Goal: Register for event/course

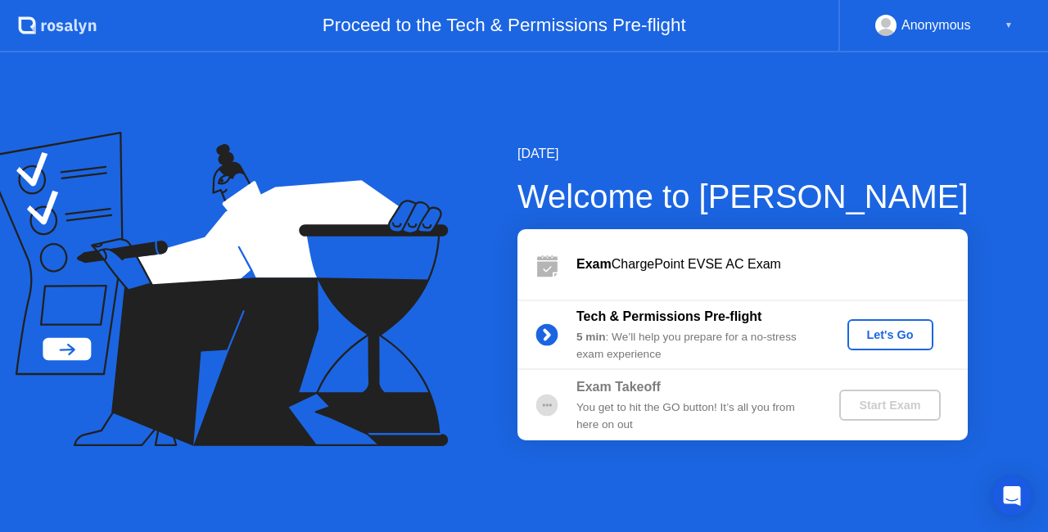
click at [903, 328] on div "Let's Go" at bounding box center [890, 334] width 73 height 13
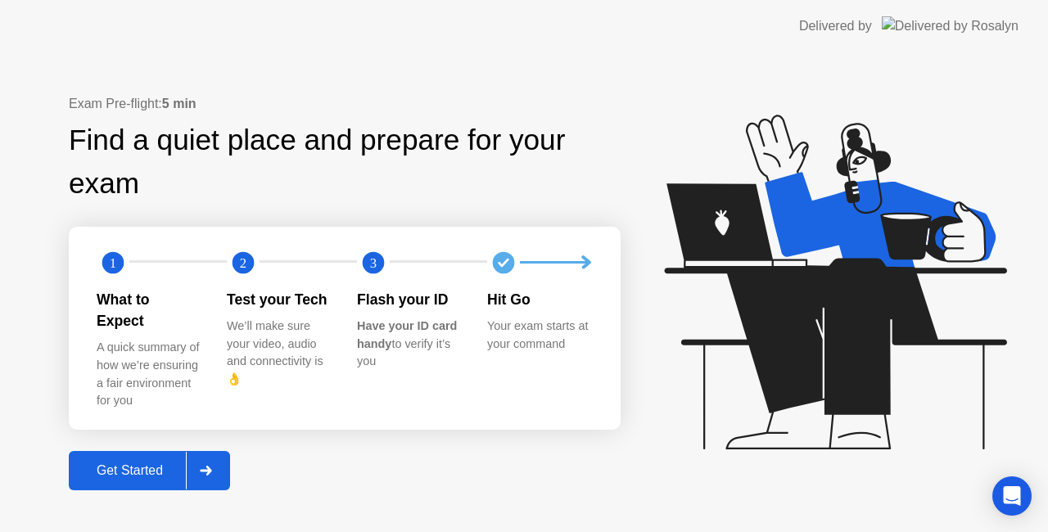
click at [127, 464] on div "Get Started" at bounding box center [130, 471] width 112 height 15
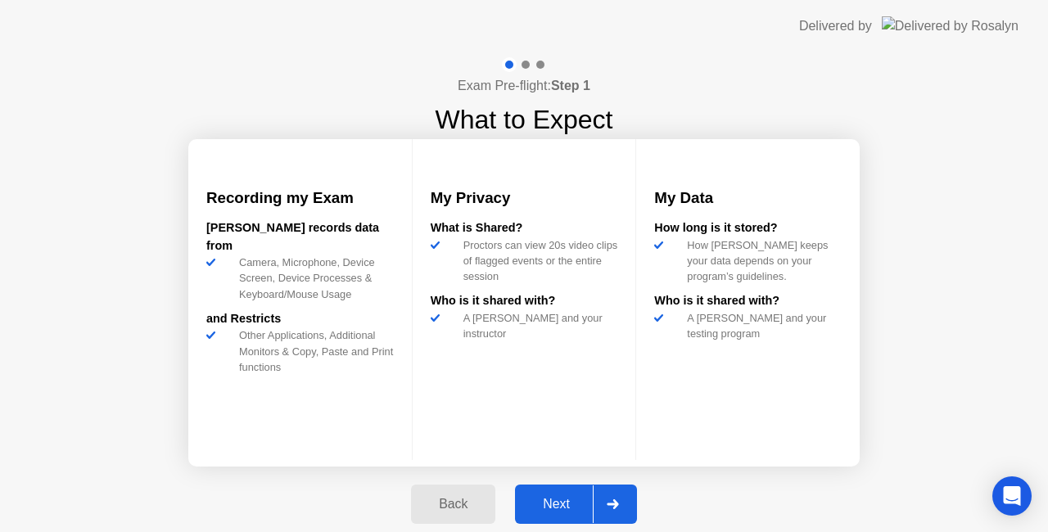
click at [549, 504] on div "Next" at bounding box center [556, 504] width 73 height 15
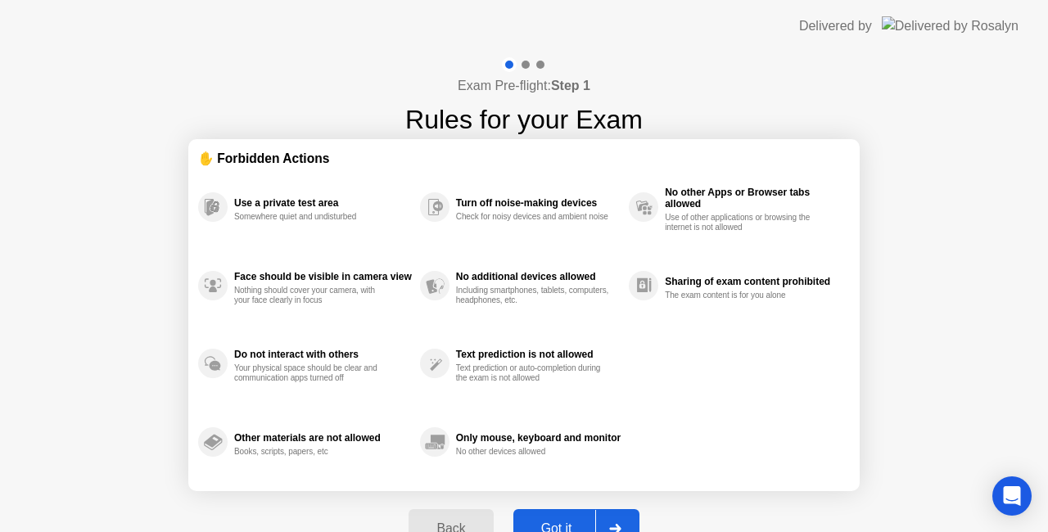
click at [563, 517] on button "Got it" at bounding box center [577, 528] width 126 height 39
select select "**********"
select select "*******"
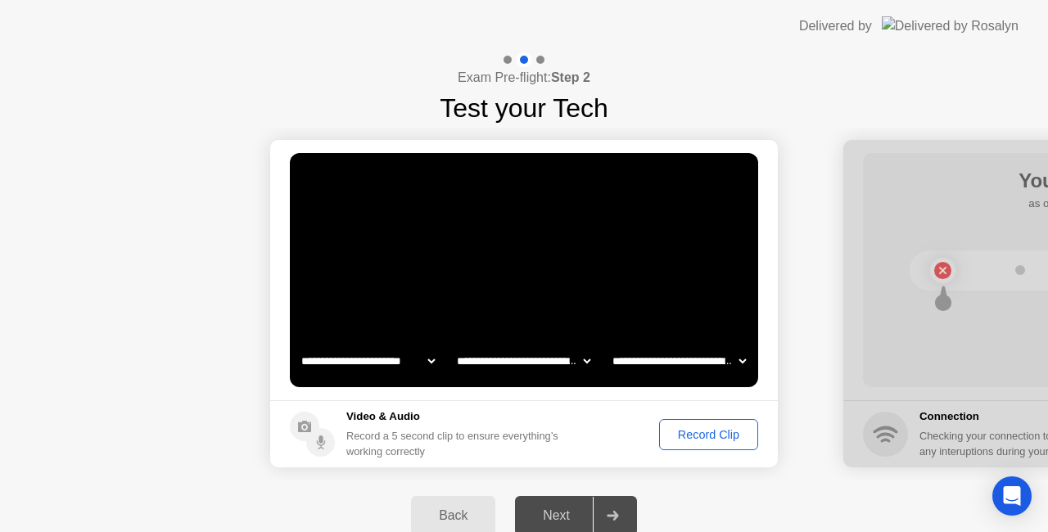
click at [708, 438] on div "Record Clip" at bounding box center [709, 434] width 88 height 13
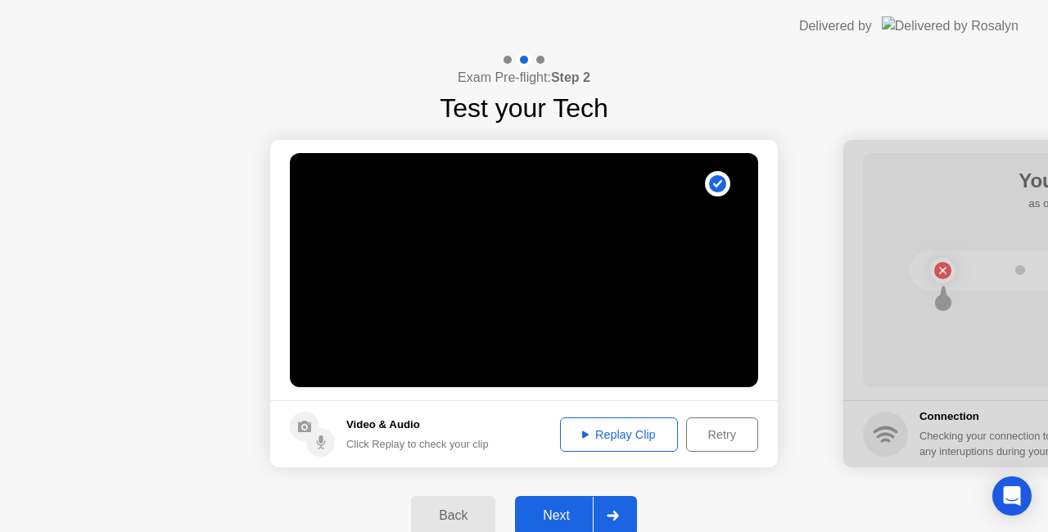
click at [559, 518] on div "Next" at bounding box center [556, 516] width 73 height 15
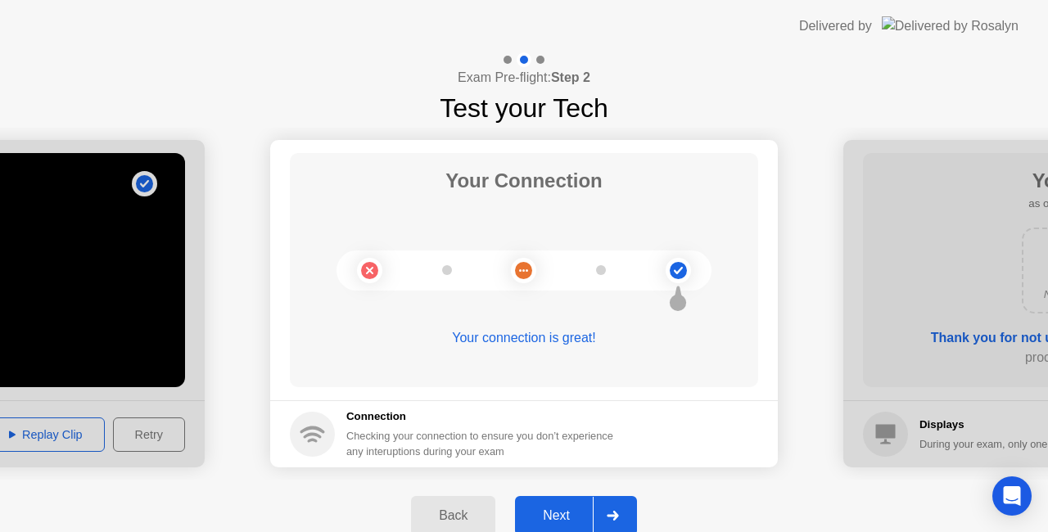
click at [559, 518] on div "Next" at bounding box center [556, 516] width 73 height 15
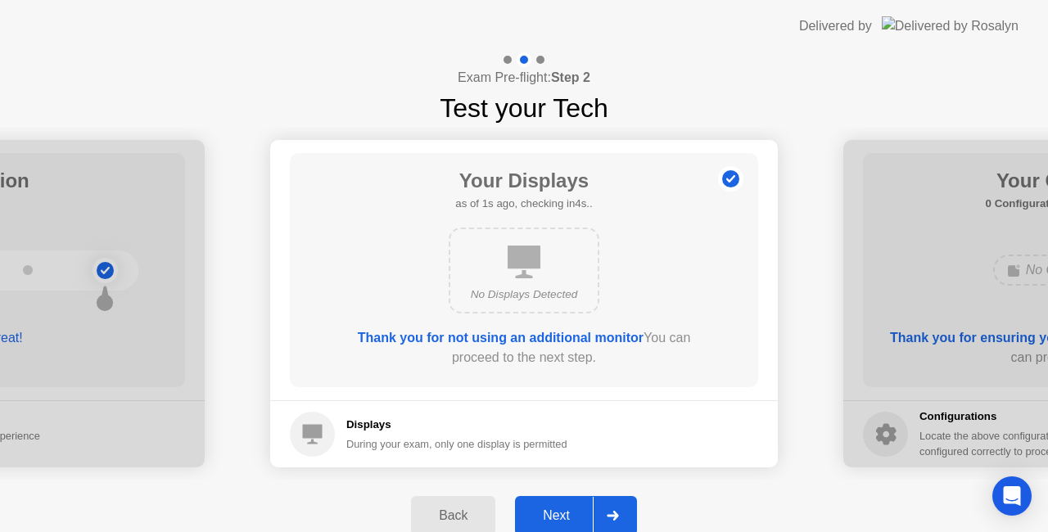
click at [563, 513] on div "Next" at bounding box center [556, 516] width 73 height 15
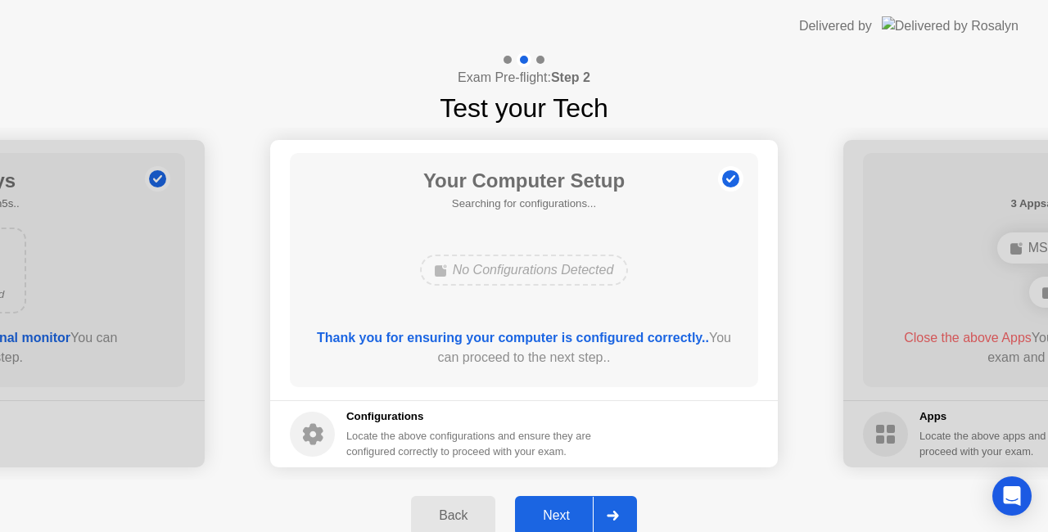
click at [563, 513] on div "Next" at bounding box center [556, 516] width 73 height 15
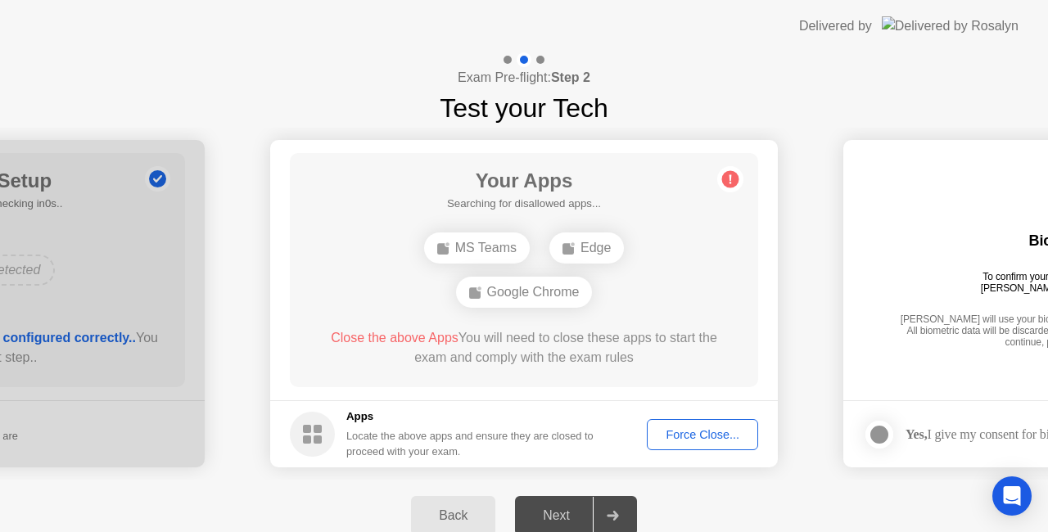
click at [704, 430] on div "Force Close..." at bounding box center [703, 434] width 100 height 13
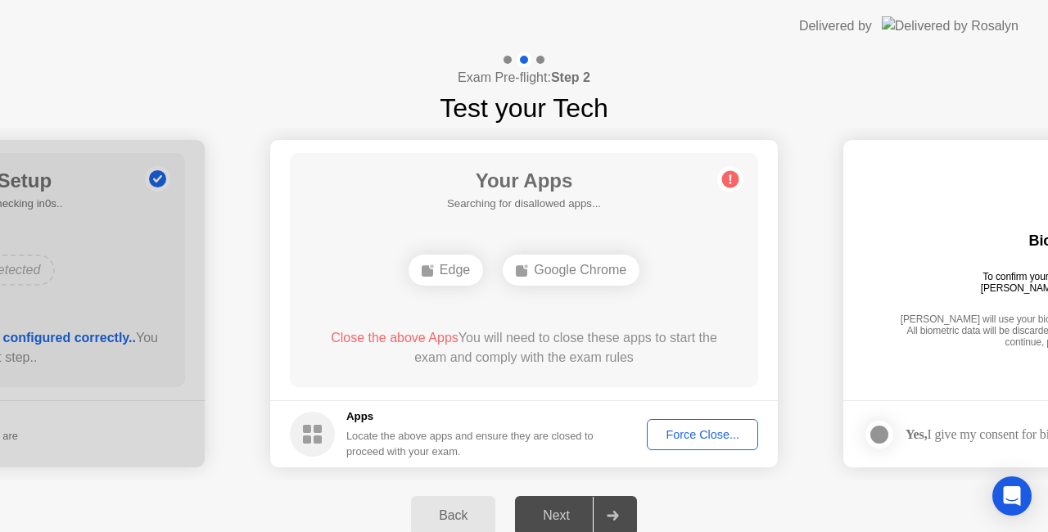
click at [704, 432] on div "Force Close..." at bounding box center [703, 434] width 100 height 13
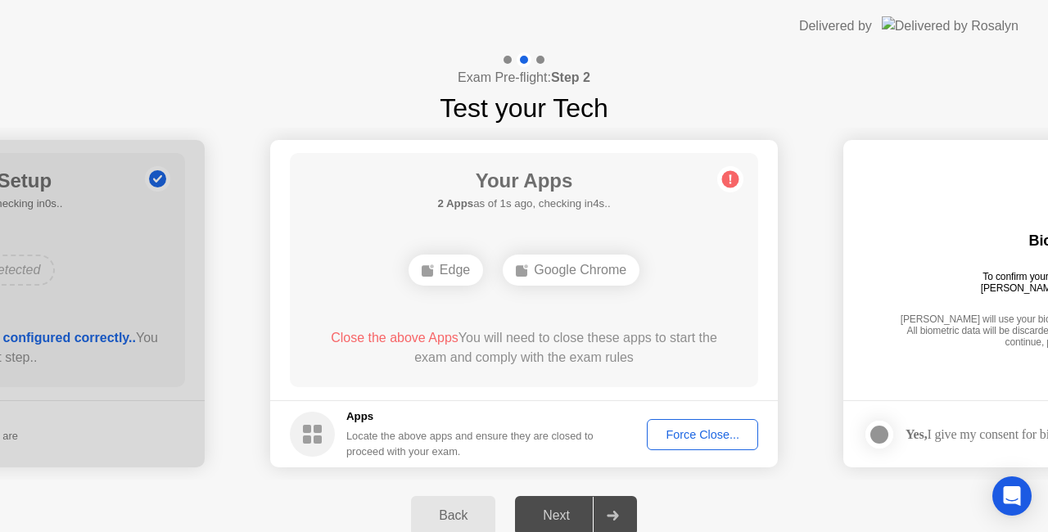
click at [681, 424] on button "Force Close..." at bounding box center [702, 434] width 111 height 31
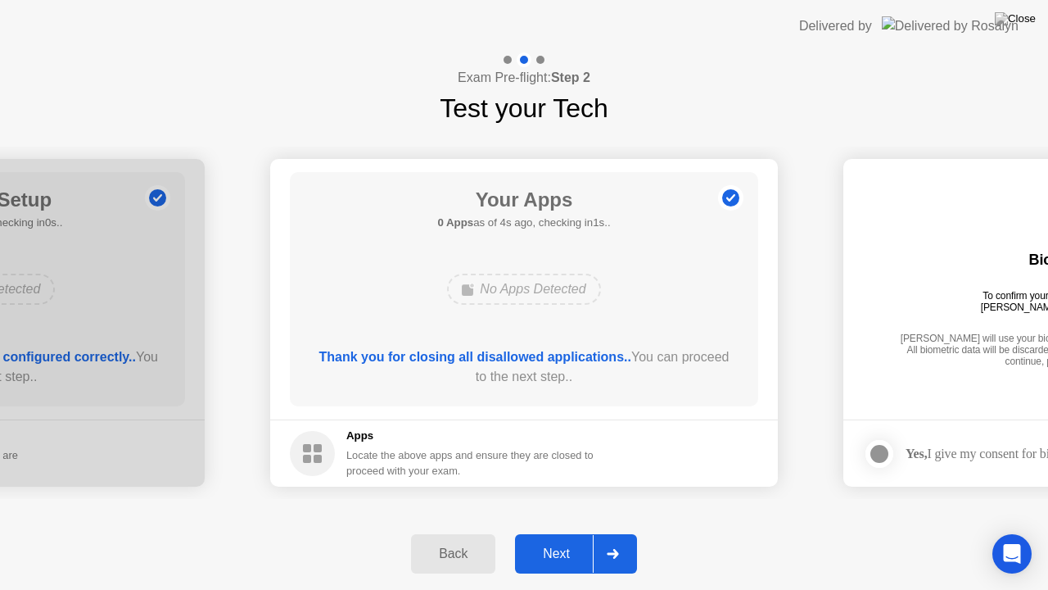
click at [558, 532] on div "Next" at bounding box center [556, 553] width 73 height 15
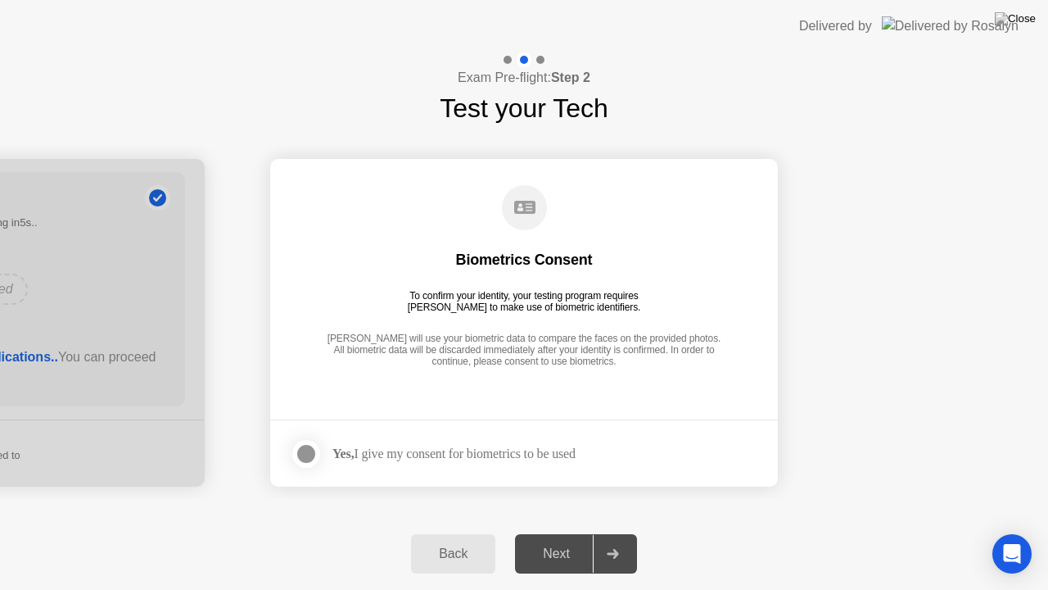
click at [305, 450] on div at bounding box center [306, 454] width 20 height 20
click at [563, 532] on div "Next" at bounding box center [556, 553] width 73 height 15
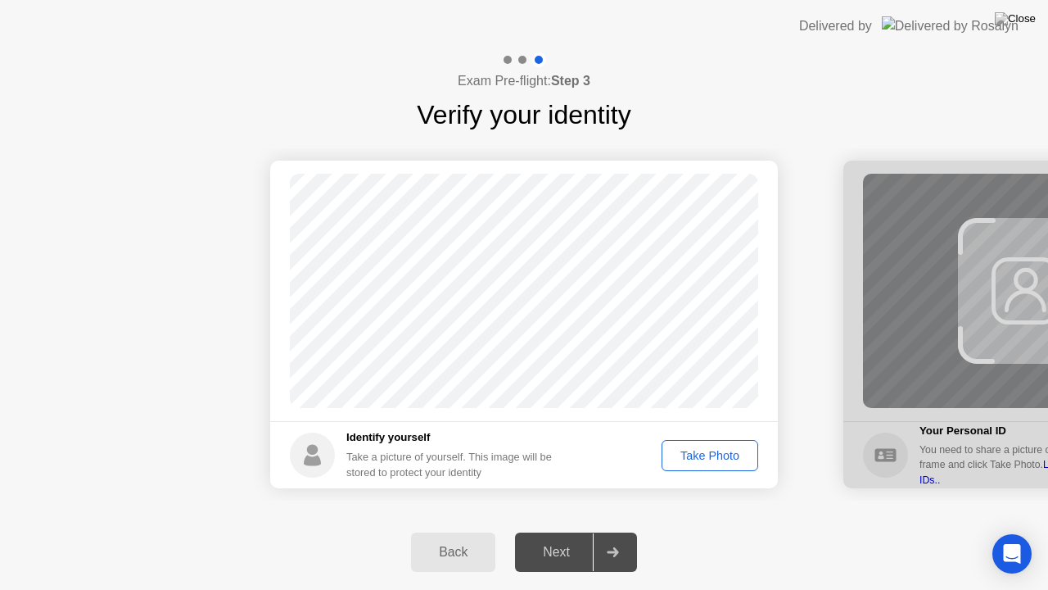
click at [710, 455] on div "Take Photo" at bounding box center [709, 455] width 85 height 13
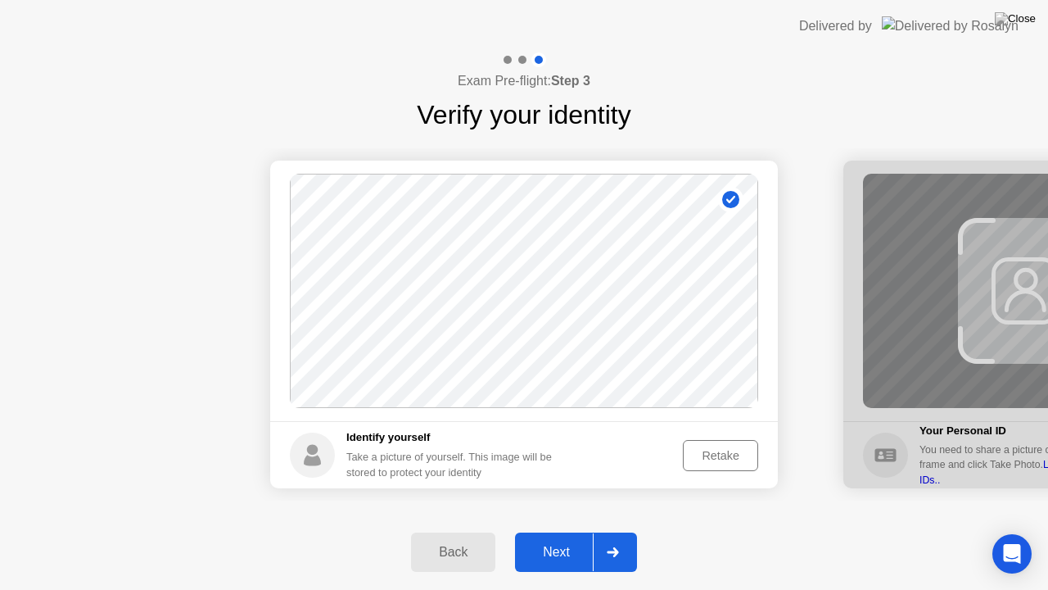
click at [552, 532] on div "Next" at bounding box center [556, 552] width 73 height 15
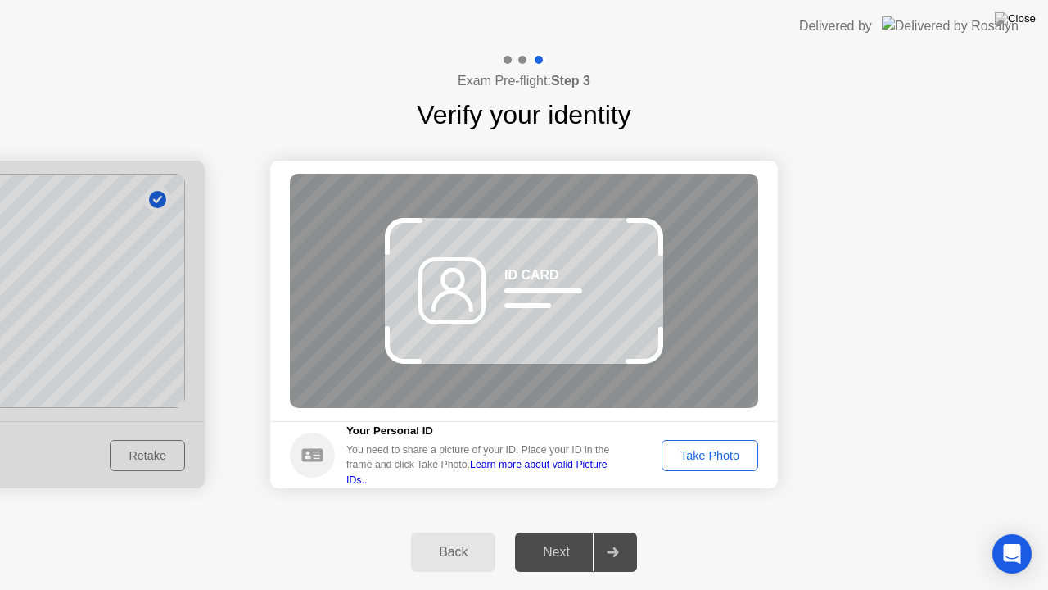
click at [444, 532] on div "Back" at bounding box center [453, 552] width 75 height 15
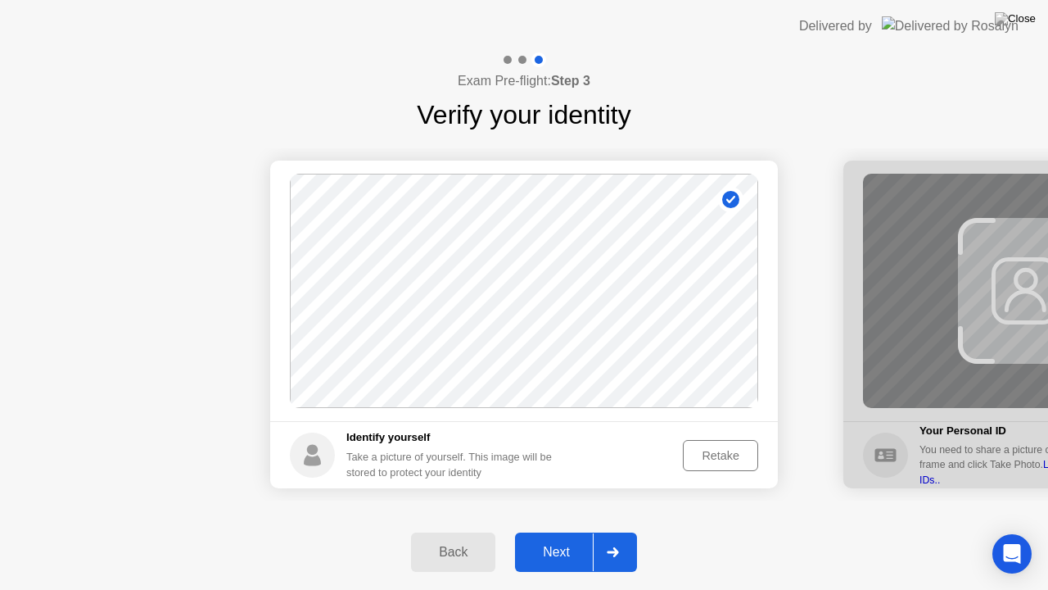
click at [711, 456] on div "Retake" at bounding box center [721, 455] width 64 height 13
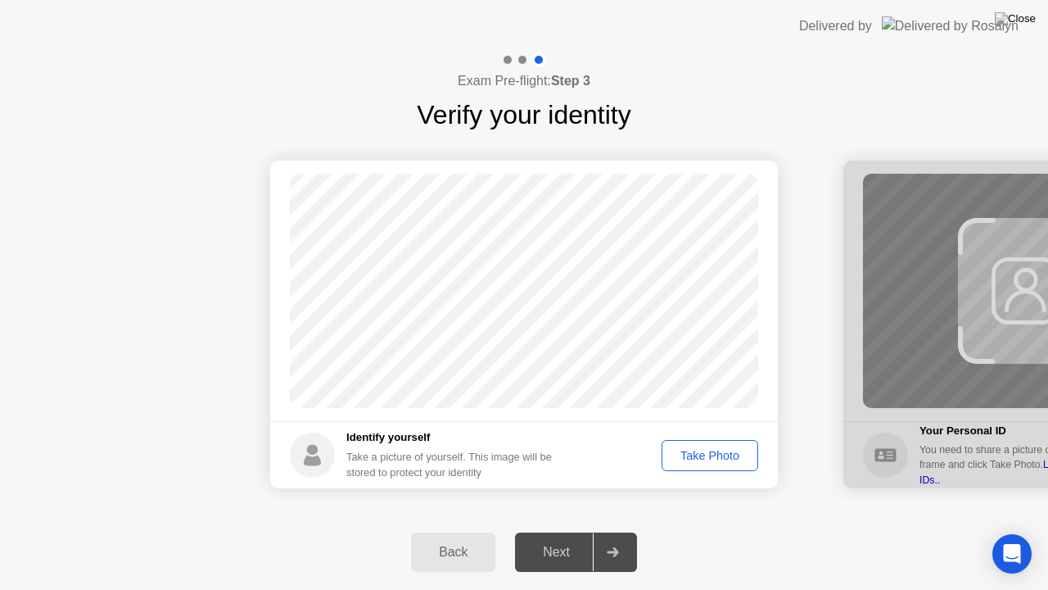
click at [709, 455] on div "Take Photo" at bounding box center [709, 455] width 85 height 13
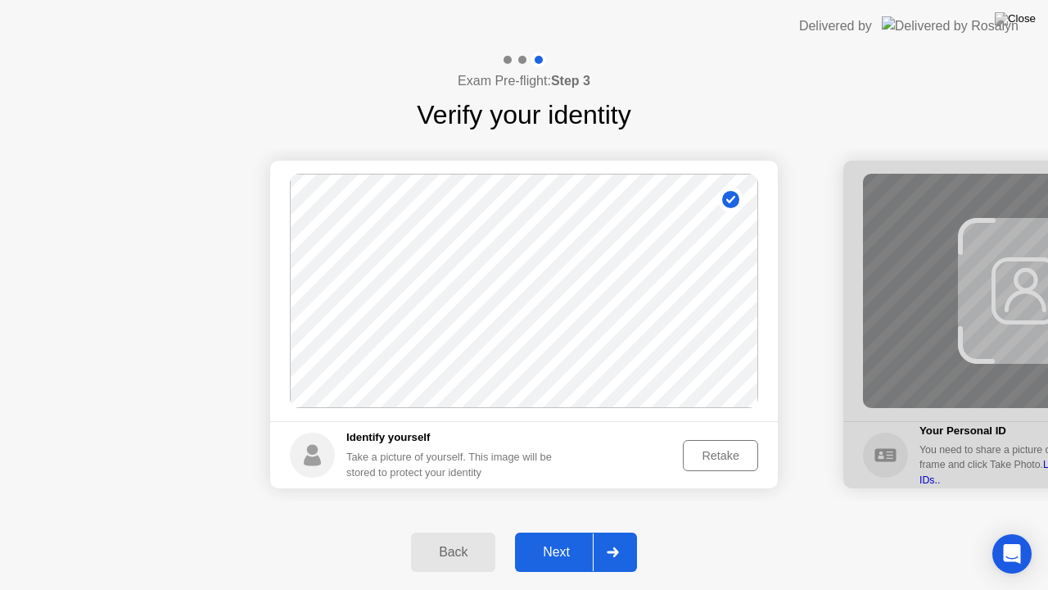
click at [557, 532] on div "Next" at bounding box center [556, 552] width 73 height 15
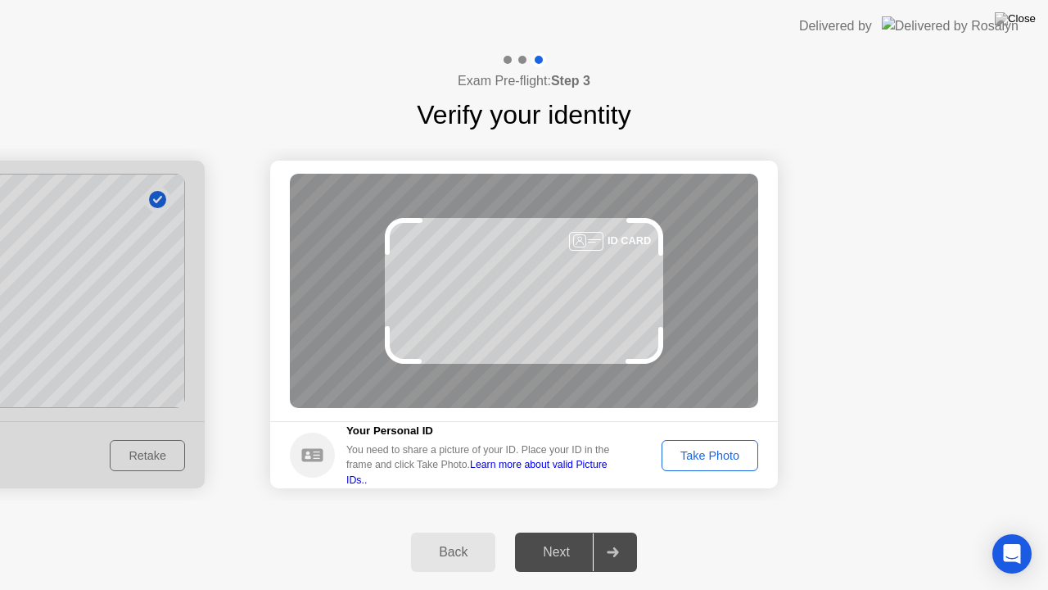
click at [557, 532] on div "Next" at bounding box center [556, 552] width 73 height 15
click at [715, 454] on div "Take Photo" at bounding box center [709, 455] width 85 height 13
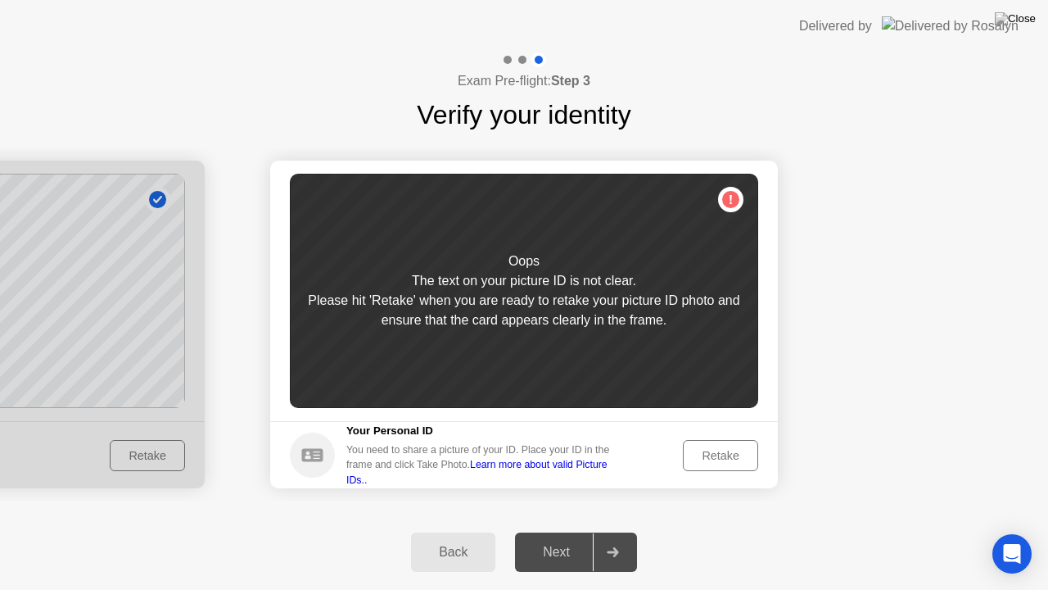
click at [709, 451] on div "Retake" at bounding box center [721, 455] width 64 height 13
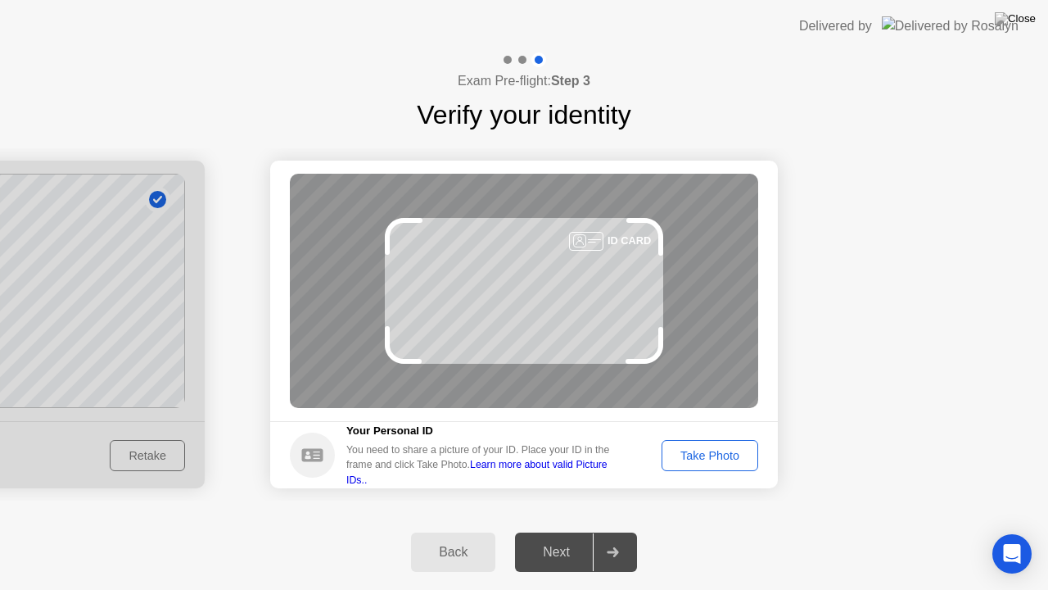
click at [717, 452] on div "Take Photo" at bounding box center [709, 455] width 85 height 13
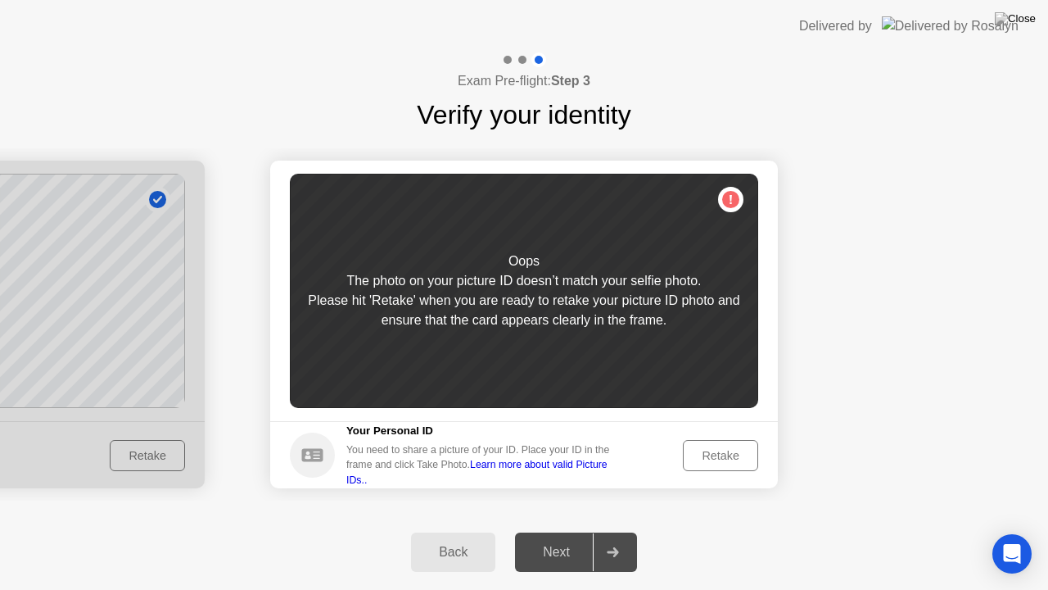
click at [717, 452] on div "Retake" at bounding box center [721, 455] width 64 height 13
click at [720, 454] on div "Retake" at bounding box center [721, 455] width 64 height 13
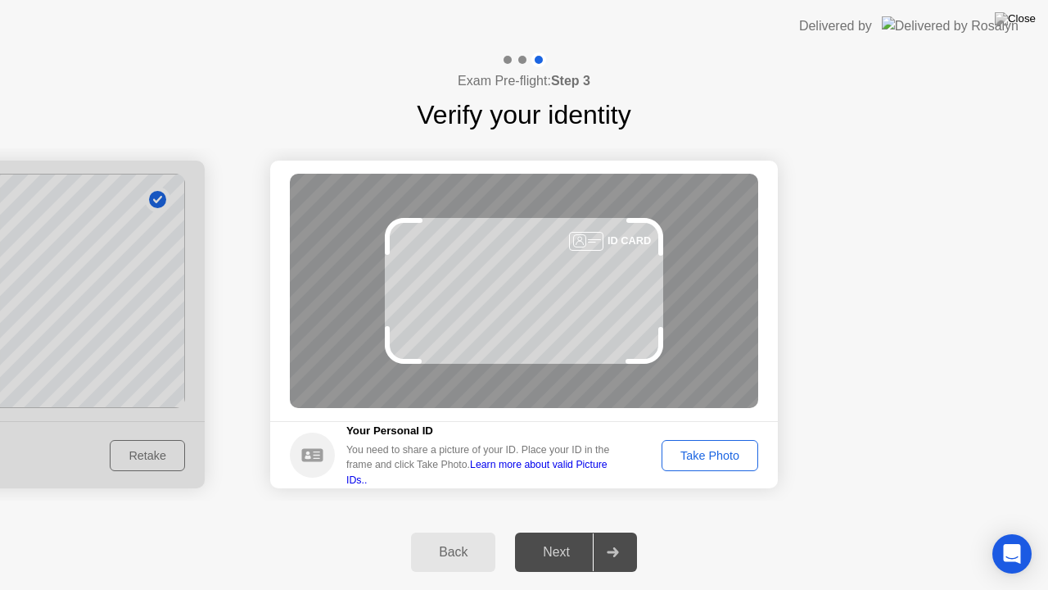
click at [719, 453] on div "Take Photo" at bounding box center [709, 455] width 85 height 13
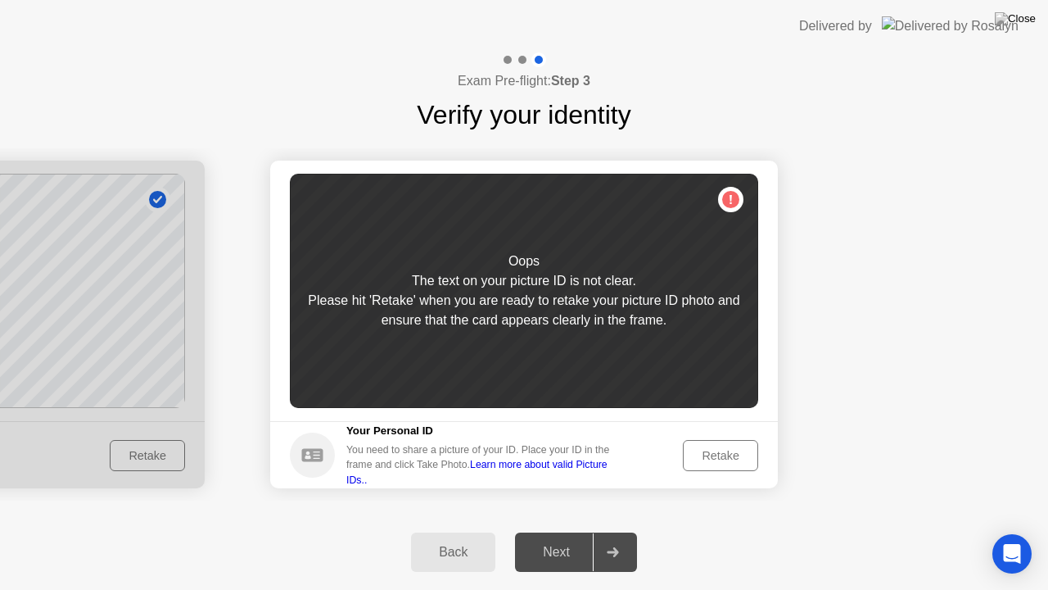
click at [717, 451] on div "Retake" at bounding box center [721, 455] width 64 height 13
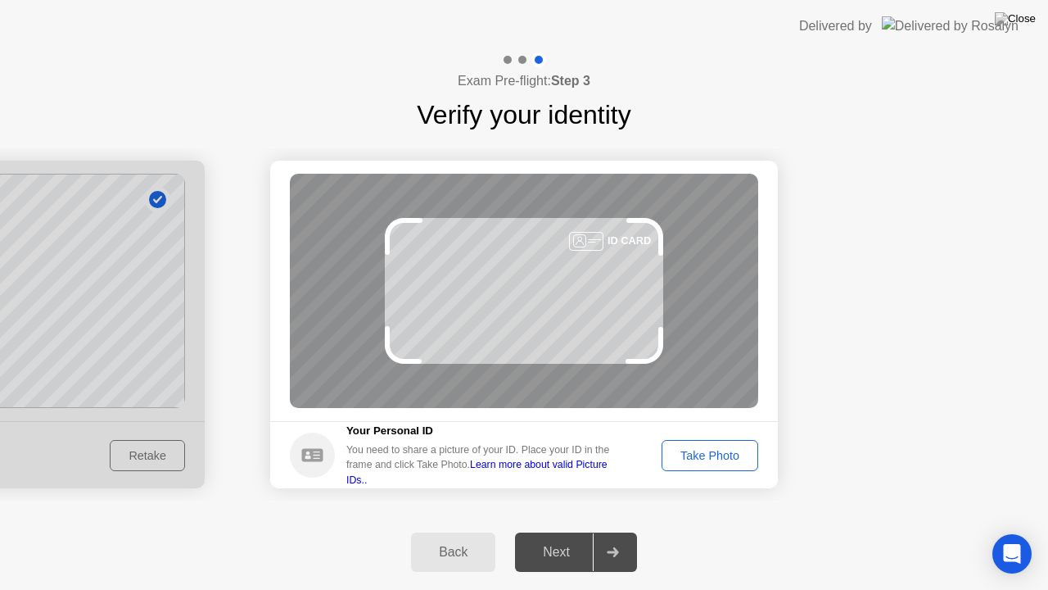
click at [717, 451] on div "Take Photo" at bounding box center [709, 455] width 85 height 13
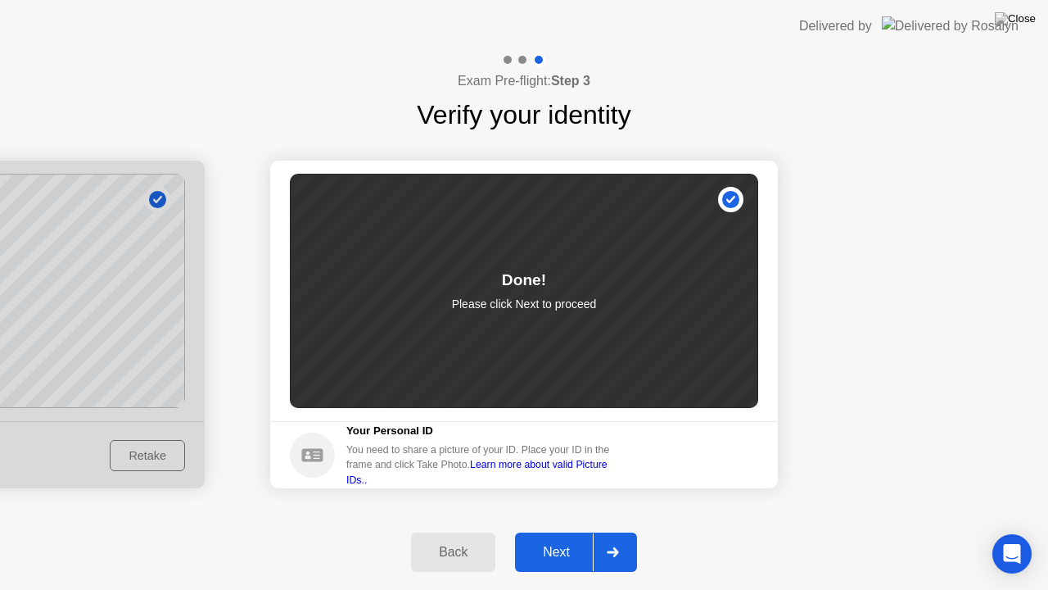
click at [565, 532] on div "Next" at bounding box center [556, 552] width 73 height 15
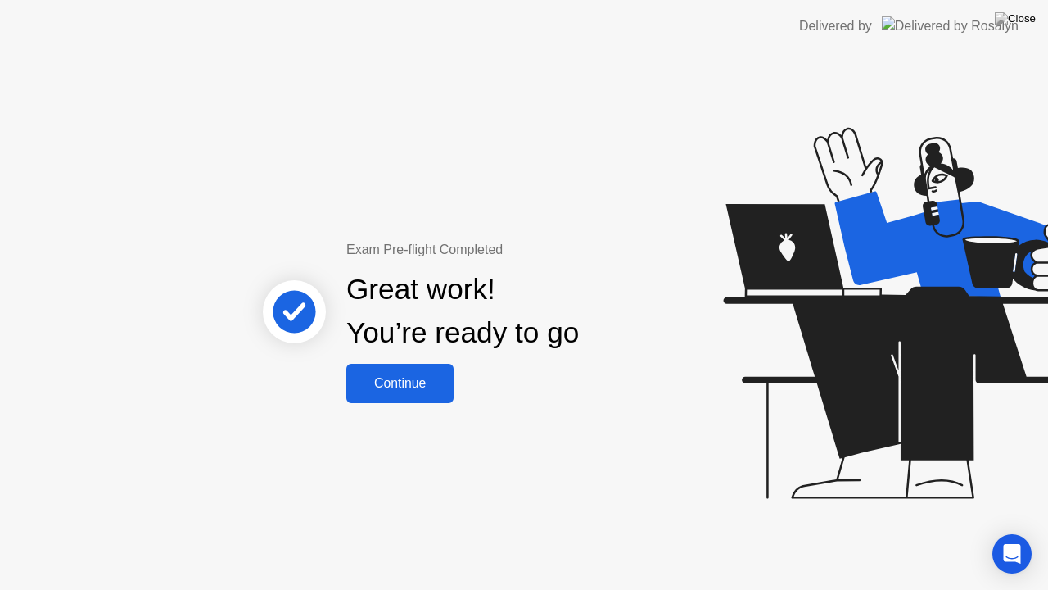
click at [396, 382] on div "Continue" at bounding box center [399, 383] width 97 height 15
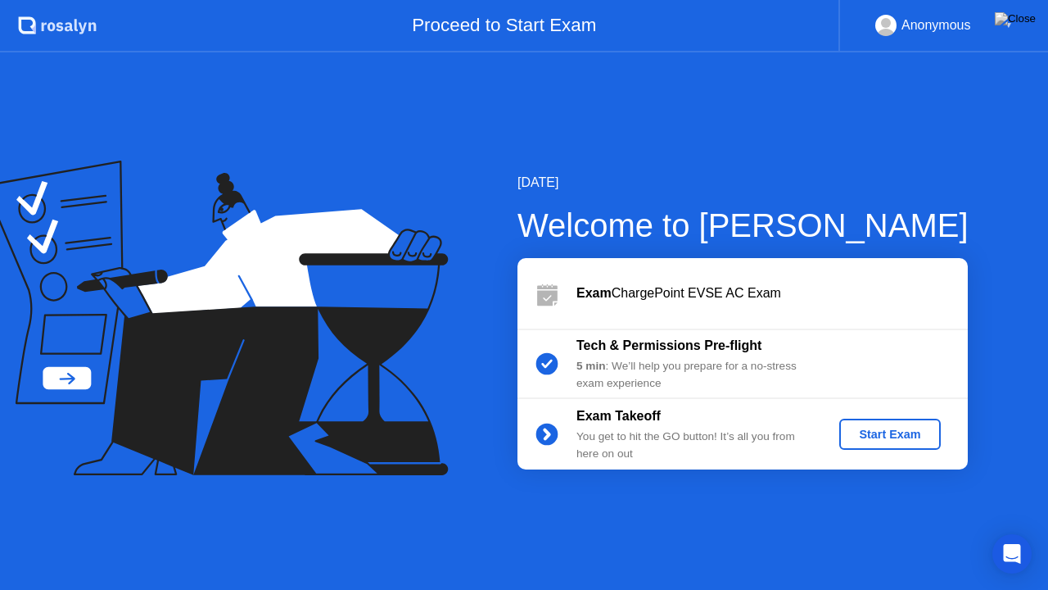
click at [876, 431] on div "Start Exam" at bounding box center [890, 434] width 88 height 13
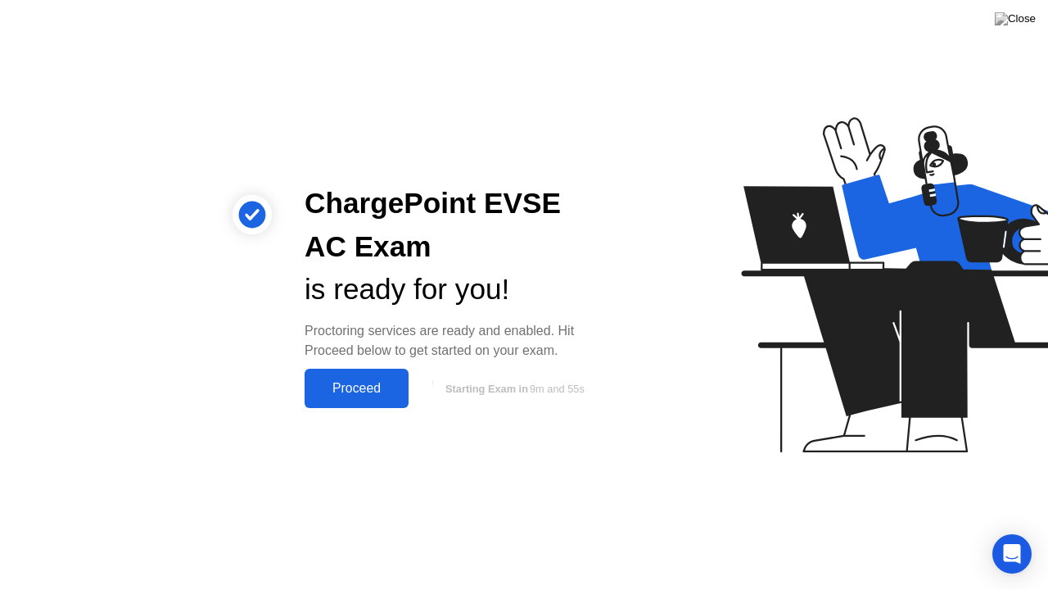
click at [344, 381] on div "Proceed" at bounding box center [357, 388] width 94 height 15
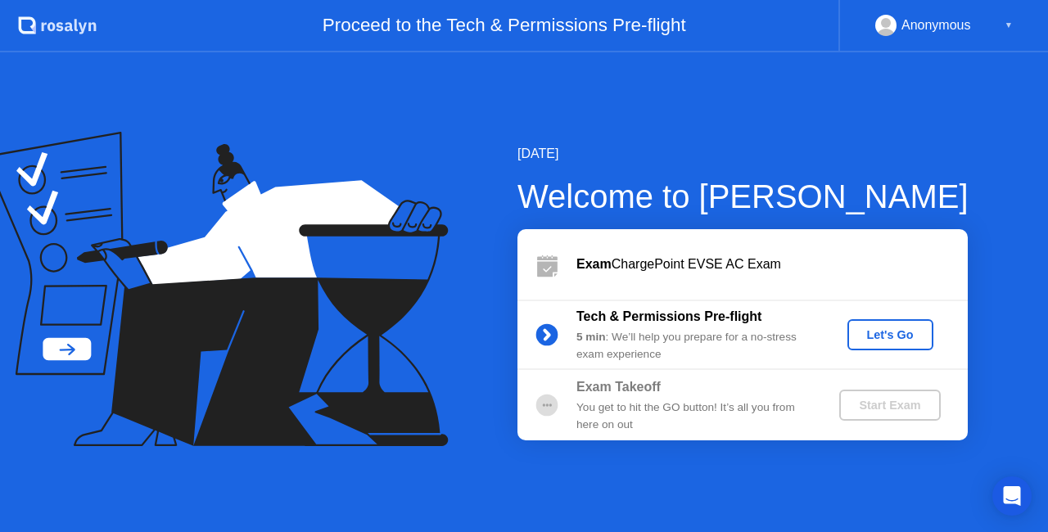
click at [886, 337] on div "Let's Go" at bounding box center [890, 334] width 73 height 13
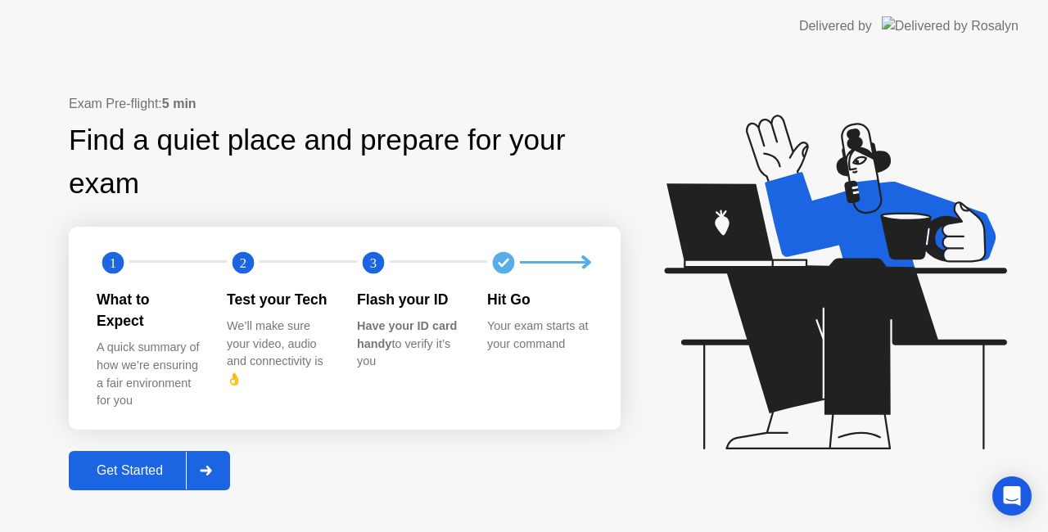
click at [114, 468] on div "Get Started" at bounding box center [130, 471] width 112 height 15
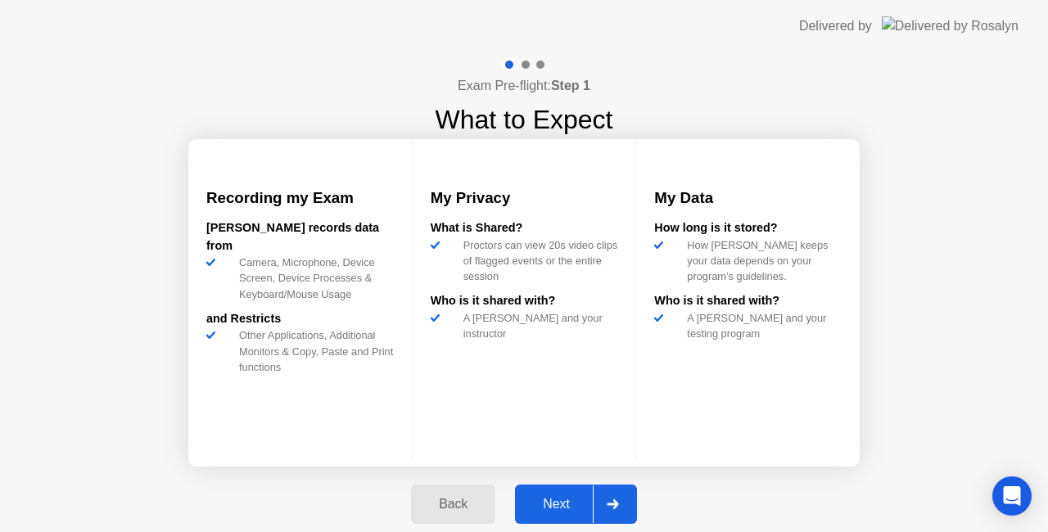
click at [552, 501] on div "Next" at bounding box center [556, 504] width 73 height 15
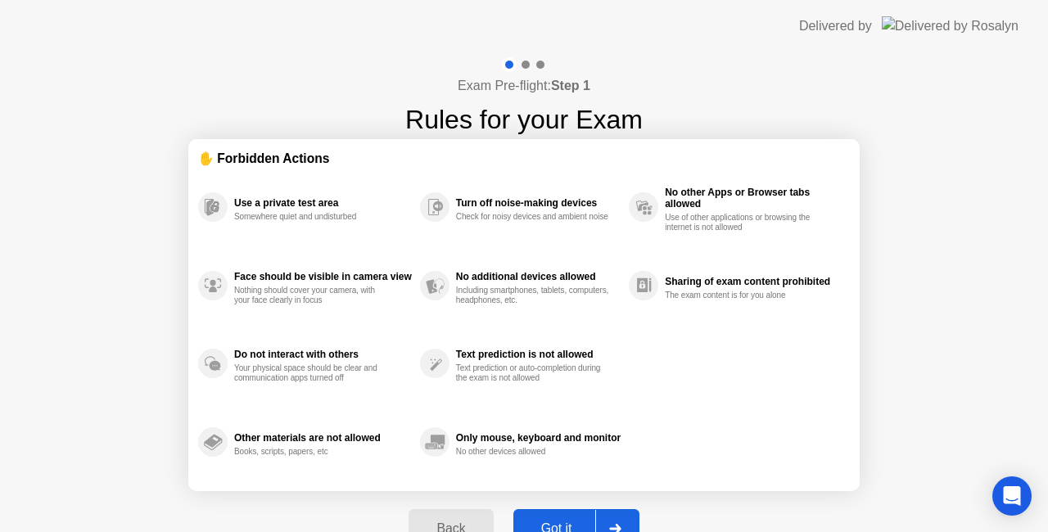
click at [560, 527] on div "Got it" at bounding box center [556, 529] width 77 height 15
select select "Available cameras"
select select "Available speakers"
select select "Available microphones"
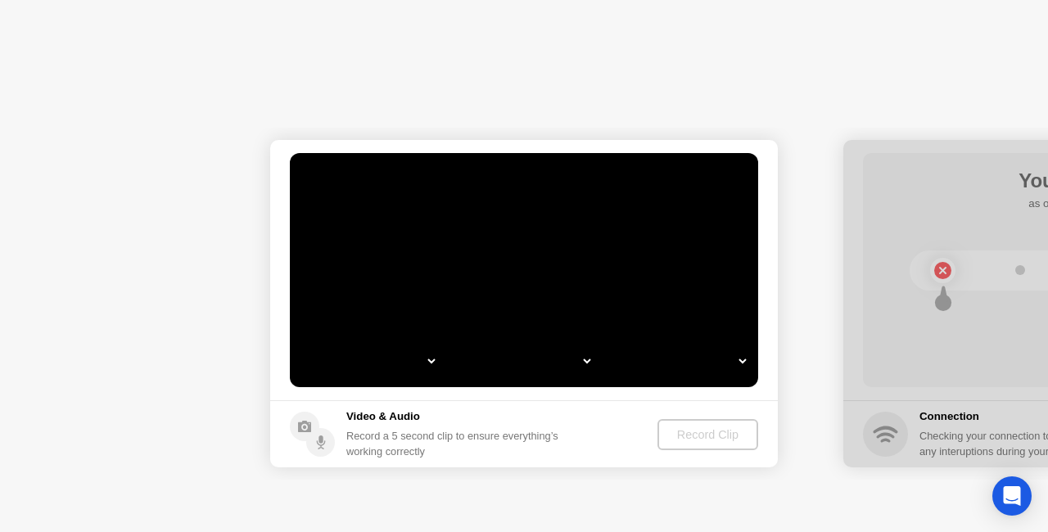
select select "*"
select select "**********"
select select "*******"
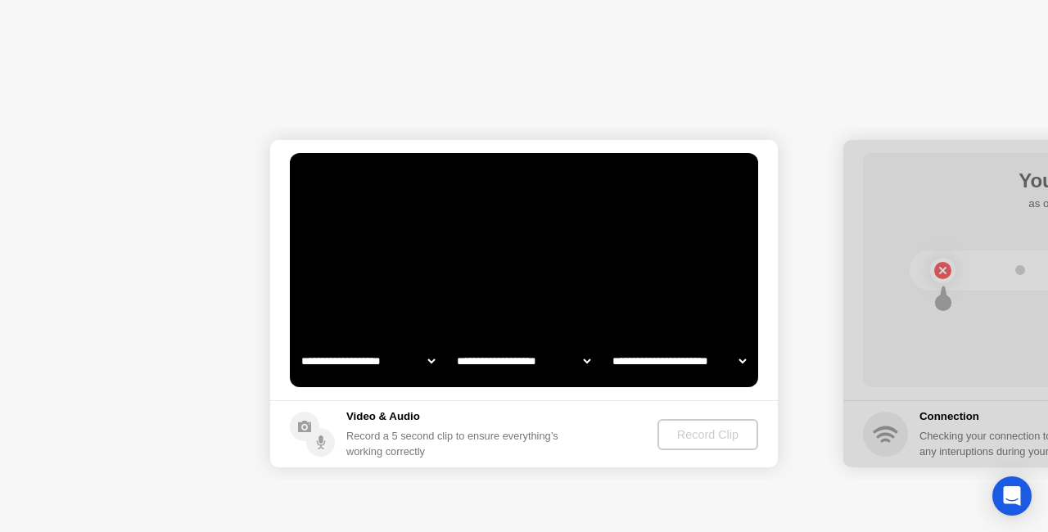
select select "*******"
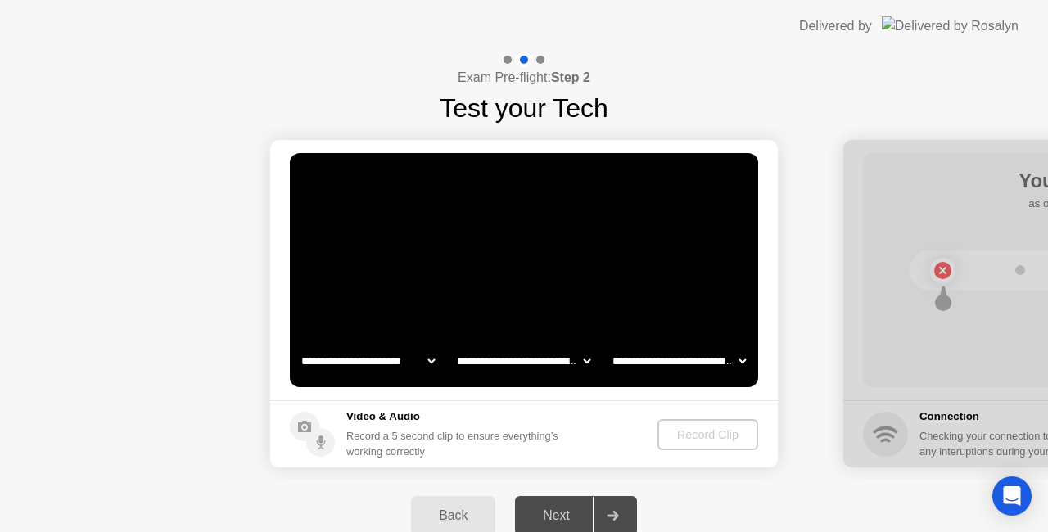
click at [690, 429] on div "Record Clip" at bounding box center [708, 434] width 88 height 13
click at [690, 429] on div "Record Clip" at bounding box center [709, 434] width 88 height 13
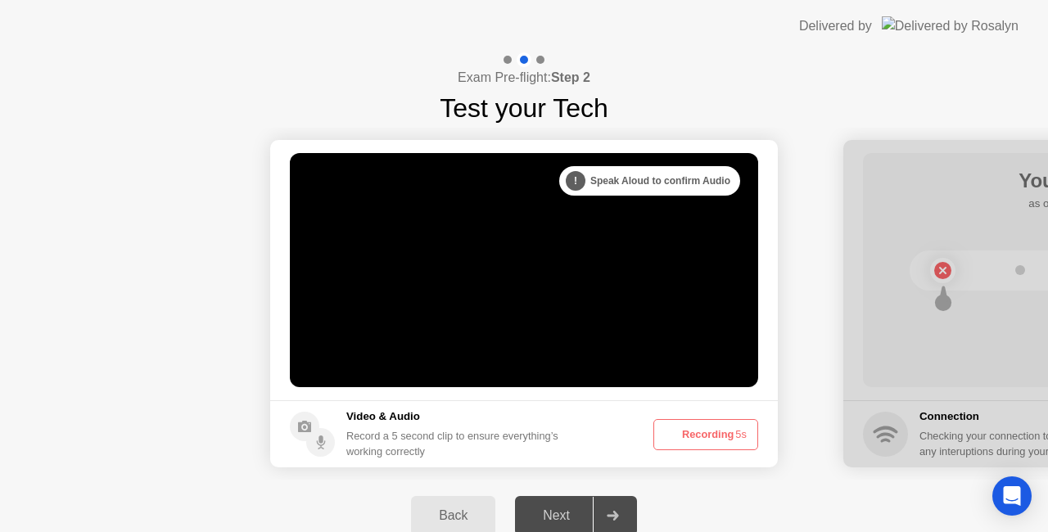
click at [690, 429] on button "Recording 5s" at bounding box center [706, 434] width 105 height 31
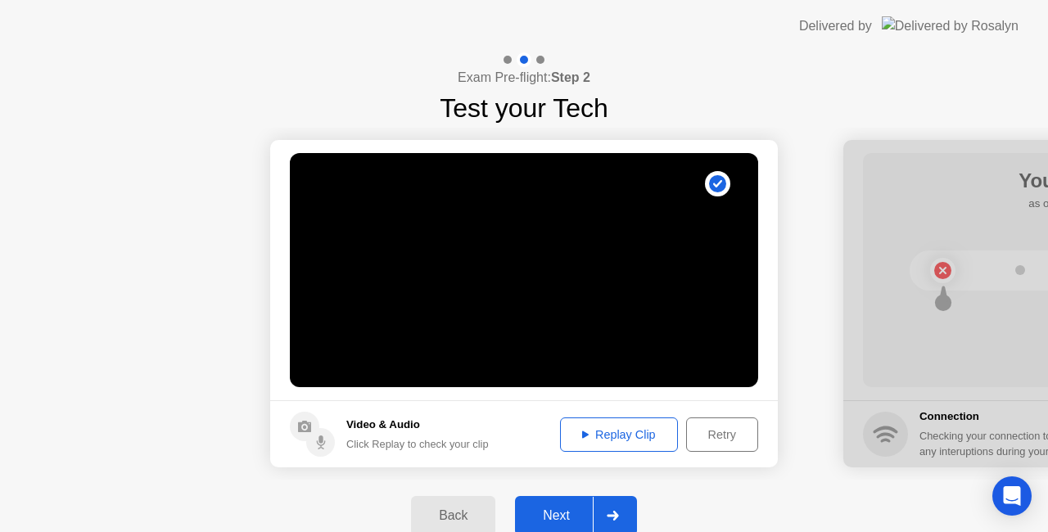
click at [556, 511] on div "Next" at bounding box center [556, 516] width 73 height 15
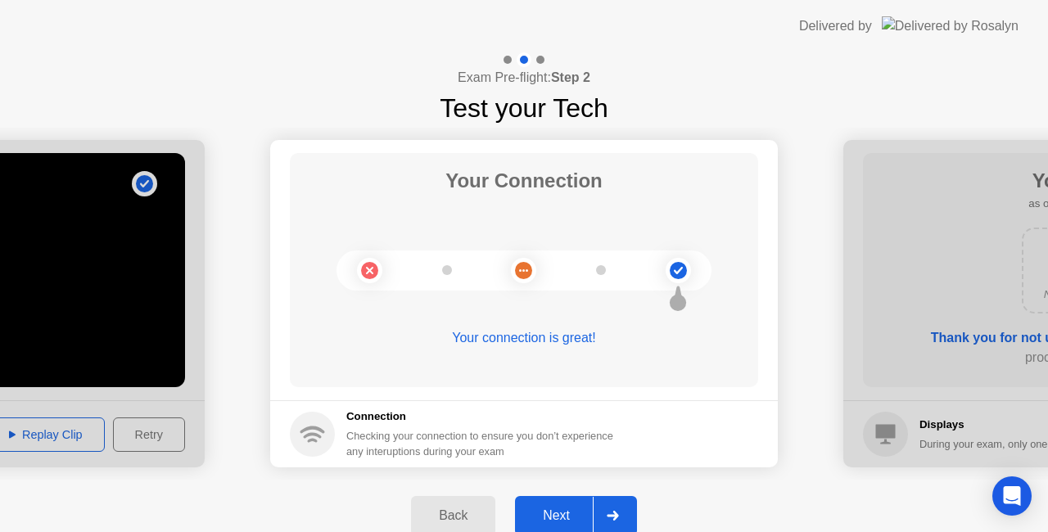
click at [554, 509] on div "Next" at bounding box center [556, 516] width 73 height 15
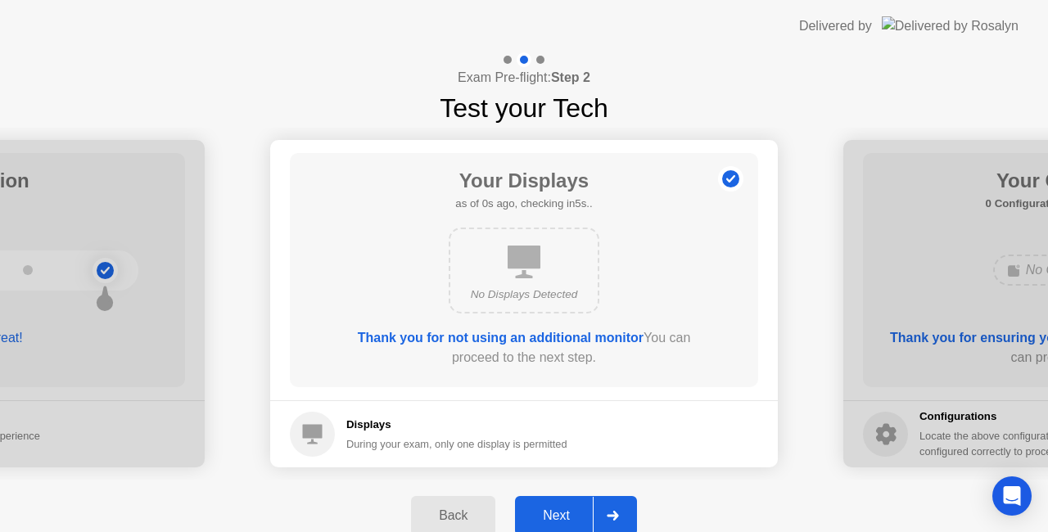
click at [563, 509] on div "Next" at bounding box center [556, 516] width 73 height 15
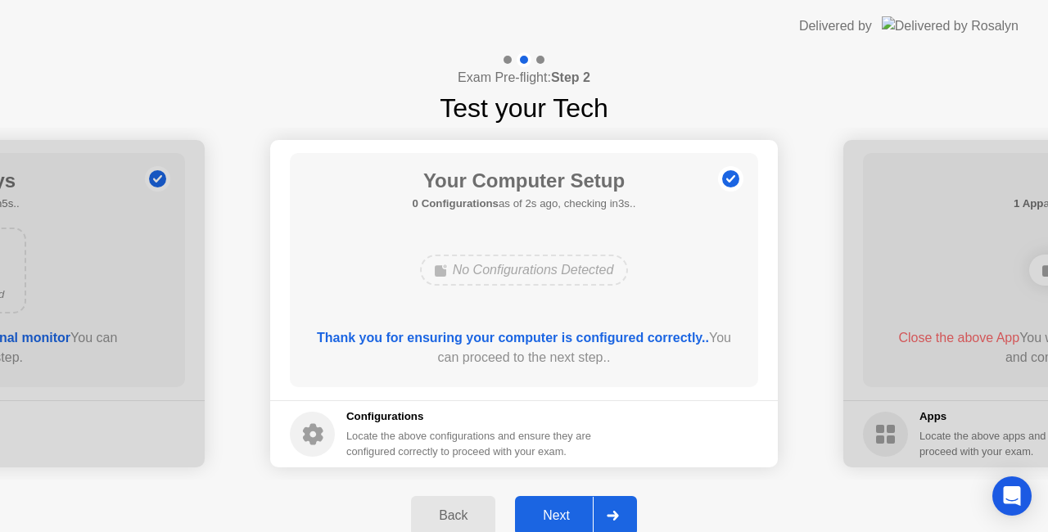
click at [558, 513] on div "Next" at bounding box center [556, 516] width 73 height 15
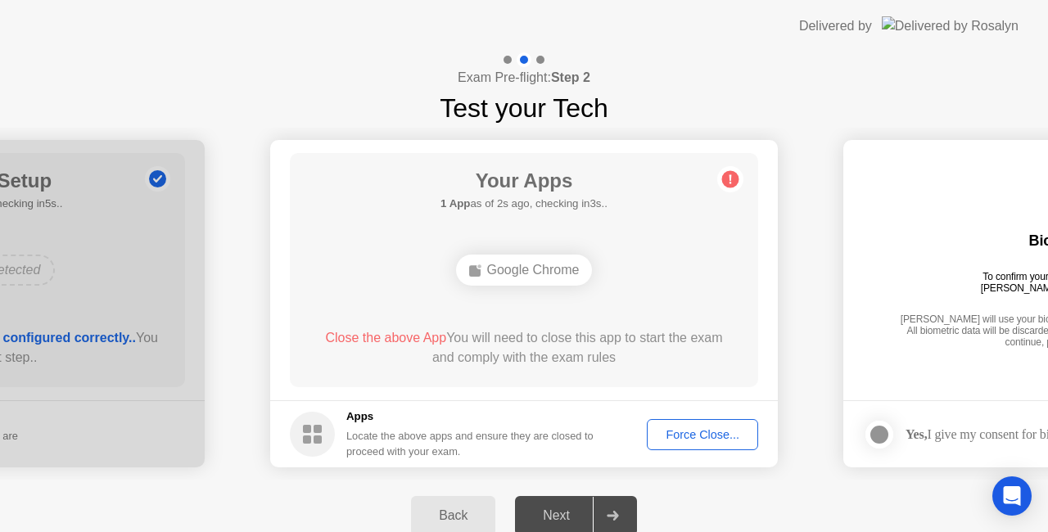
click at [683, 434] on div "Force Close..." at bounding box center [703, 434] width 100 height 13
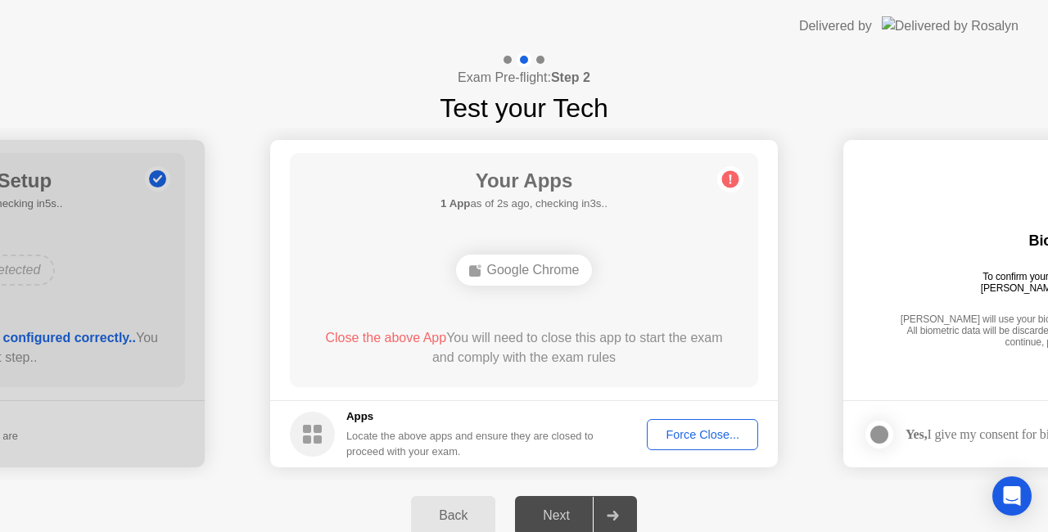
click at [699, 436] on div "Force Close..." at bounding box center [703, 434] width 100 height 13
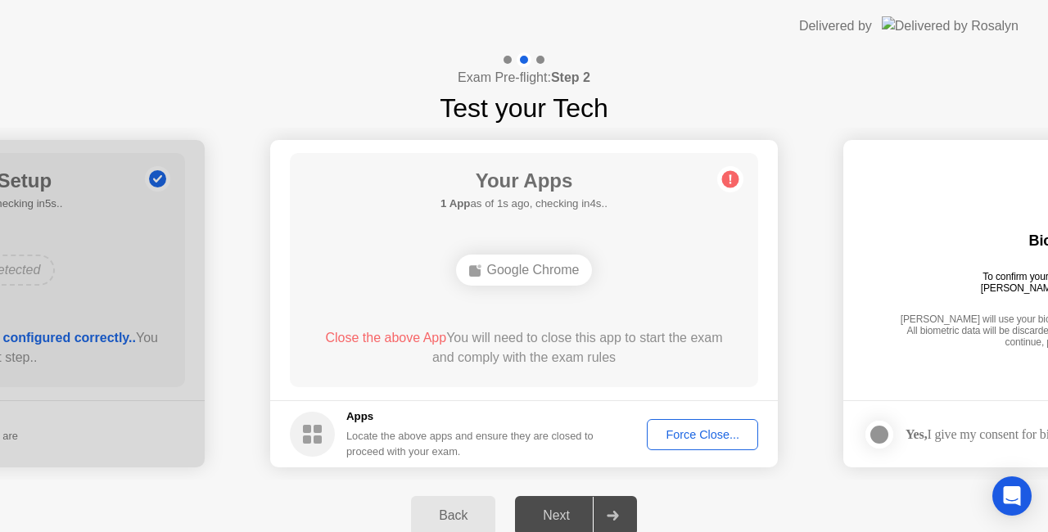
click at [693, 432] on div "Force Close..." at bounding box center [703, 434] width 100 height 13
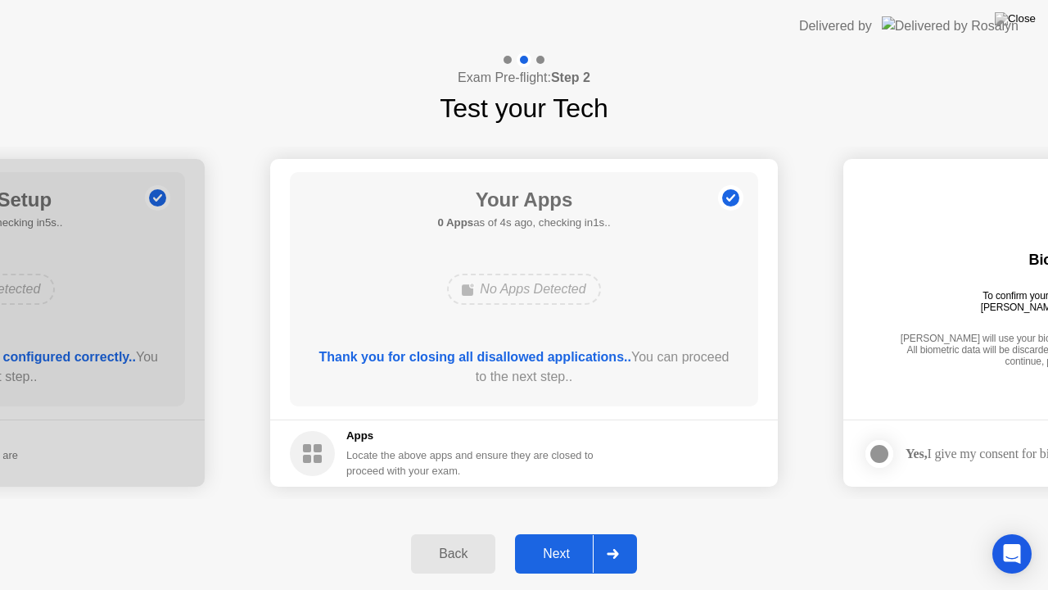
click at [561, 532] on div "Next" at bounding box center [556, 553] width 73 height 15
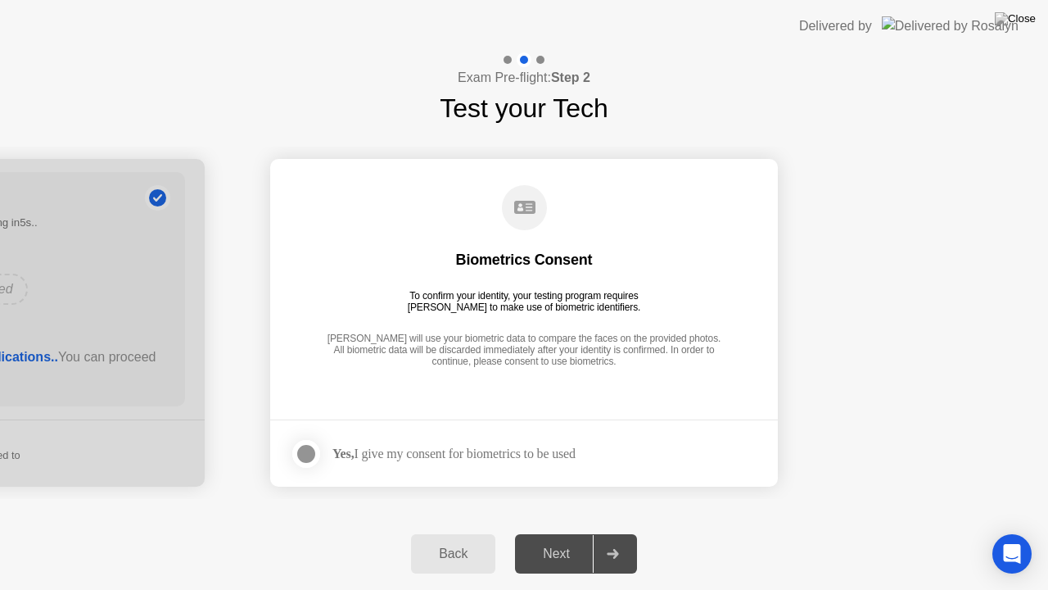
click at [311, 444] on div at bounding box center [306, 454] width 20 height 20
click at [554, 532] on div "Next" at bounding box center [556, 553] width 73 height 15
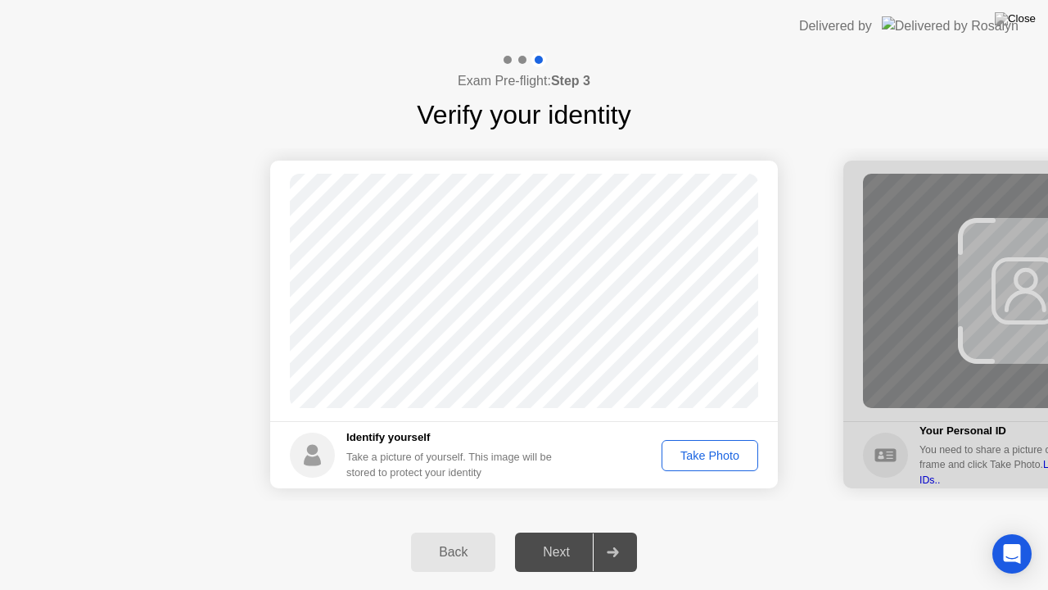
click at [711, 450] on div "Take Photo" at bounding box center [709, 455] width 85 height 13
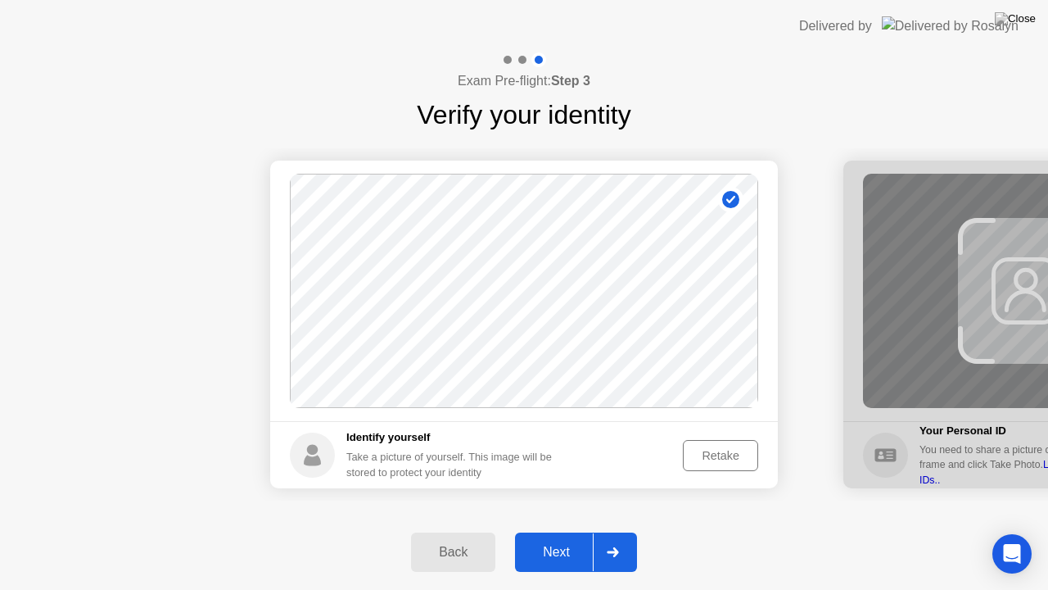
click at [567, 532] on div "Next" at bounding box center [556, 552] width 73 height 15
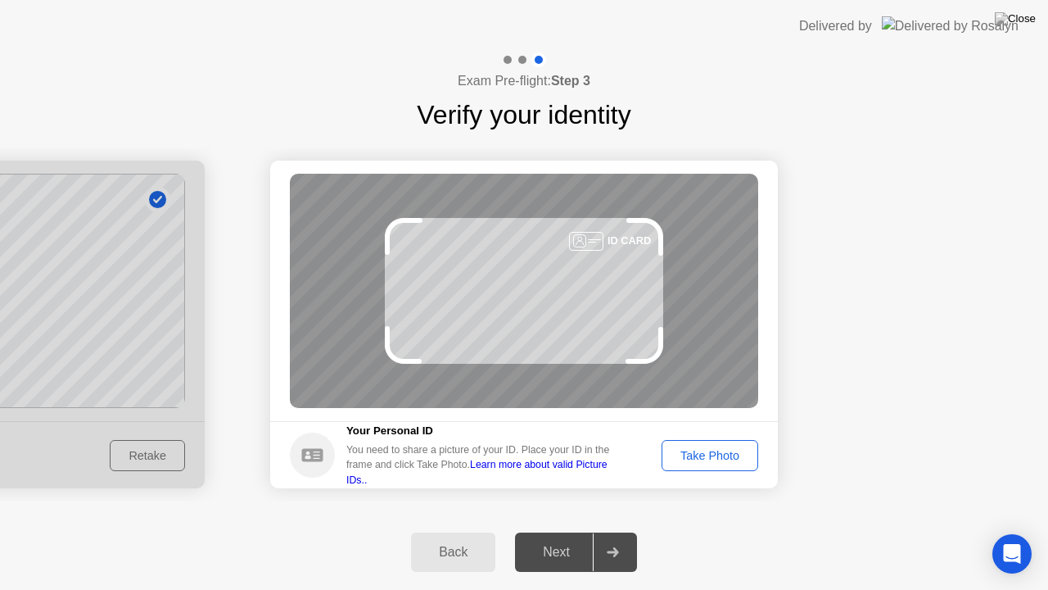
click at [705, 451] on div "Take Photo" at bounding box center [709, 455] width 85 height 13
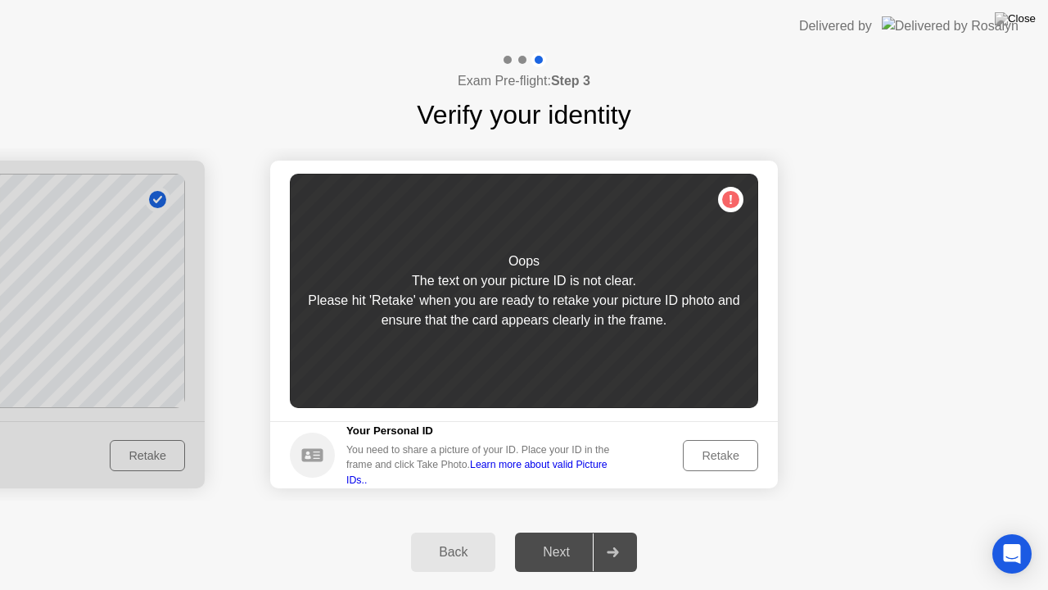
click at [705, 451] on div "Retake" at bounding box center [721, 455] width 64 height 13
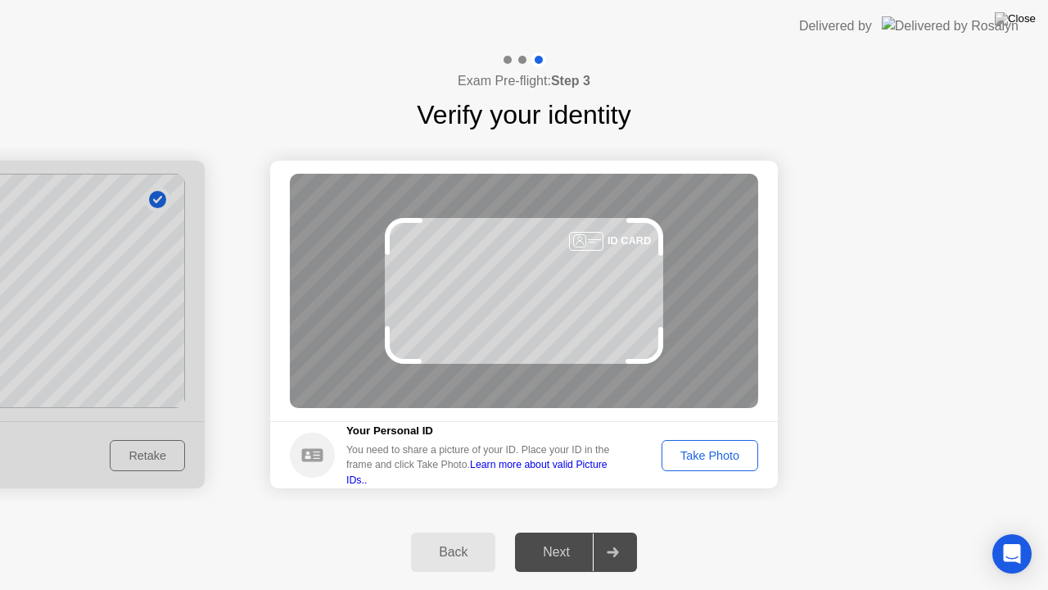
click at [705, 451] on div "Take Photo" at bounding box center [709, 455] width 85 height 13
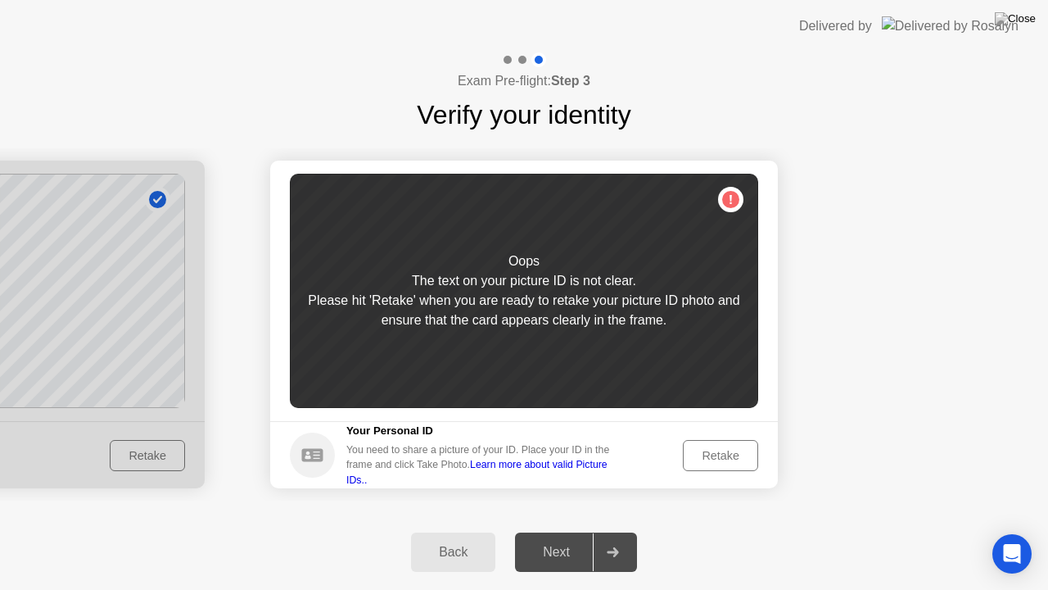
click at [705, 451] on div "Retake" at bounding box center [721, 455] width 64 height 13
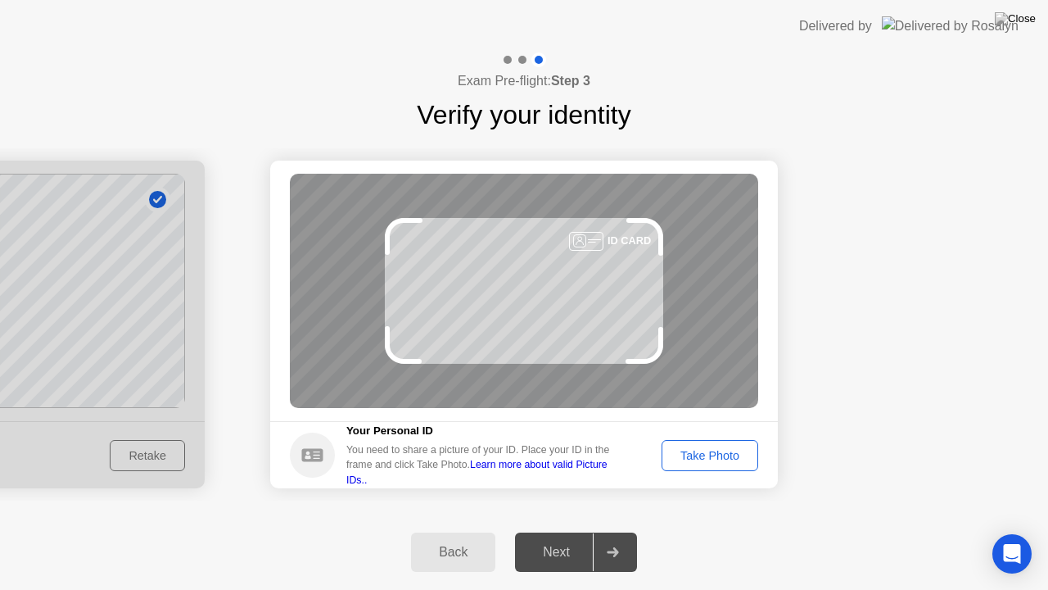
click at [705, 451] on div "Take Photo" at bounding box center [709, 455] width 85 height 13
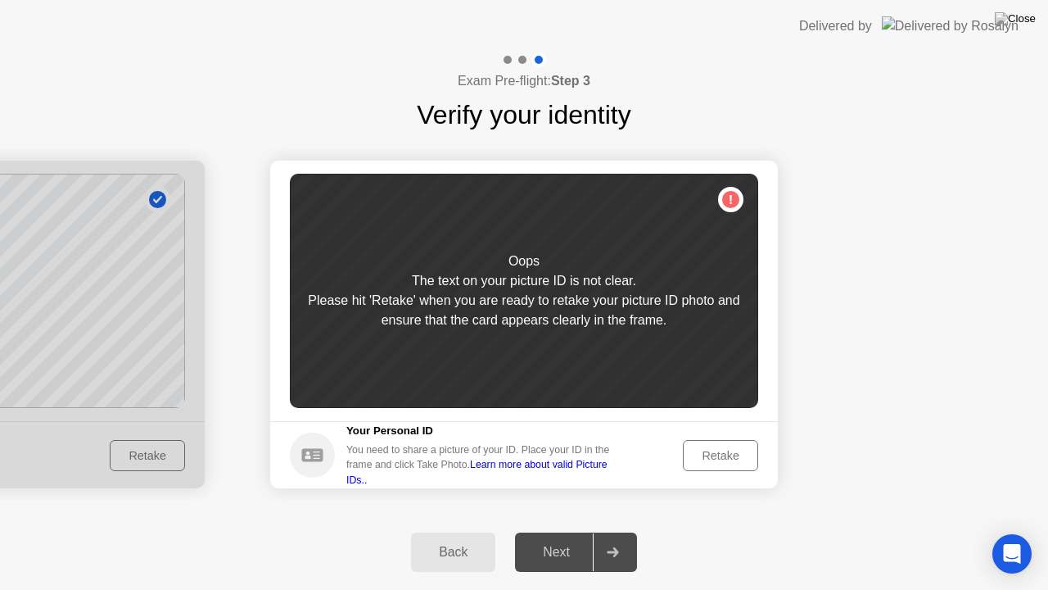
click at [717, 454] on div "Retake" at bounding box center [721, 455] width 64 height 13
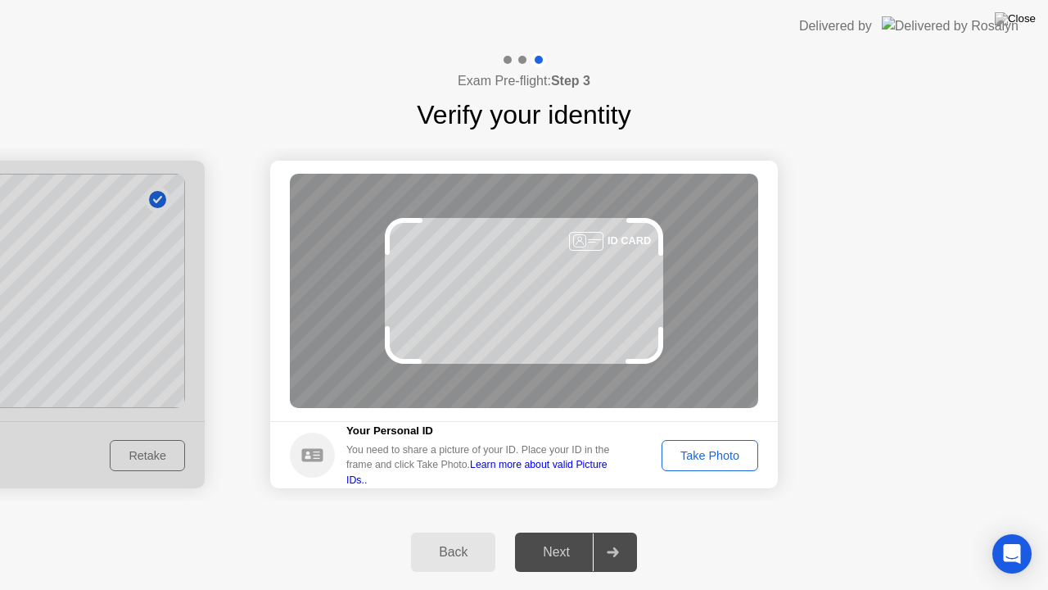
click at [717, 454] on div "Take Photo" at bounding box center [709, 455] width 85 height 13
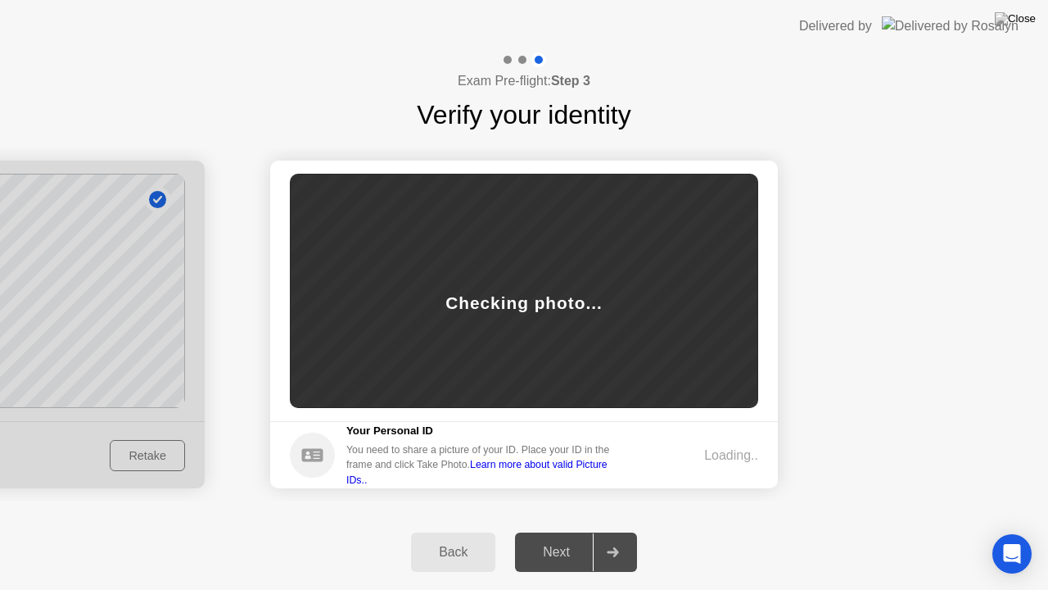
click at [717, 454] on div "Loading.." at bounding box center [731, 456] width 54 height 20
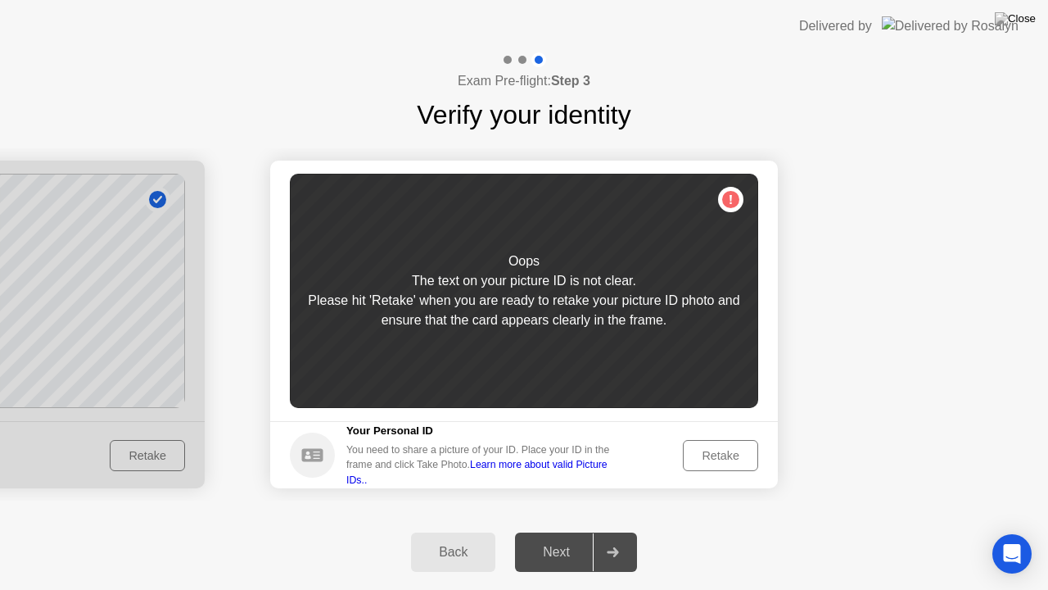
click at [705, 449] on div "Retake" at bounding box center [721, 455] width 64 height 13
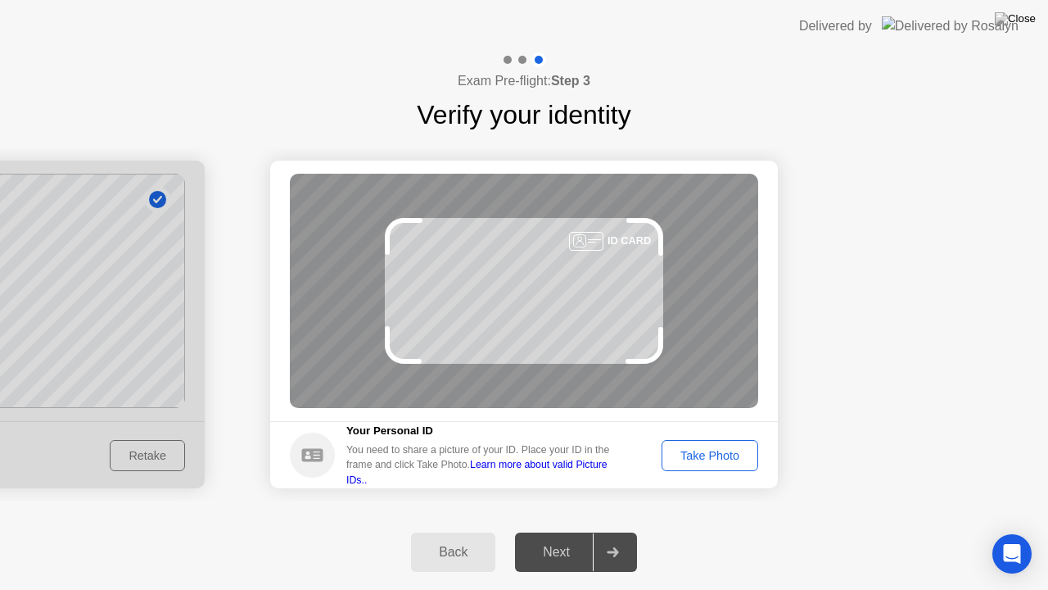
click at [705, 449] on div "Take Photo" at bounding box center [709, 455] width 85 height 13
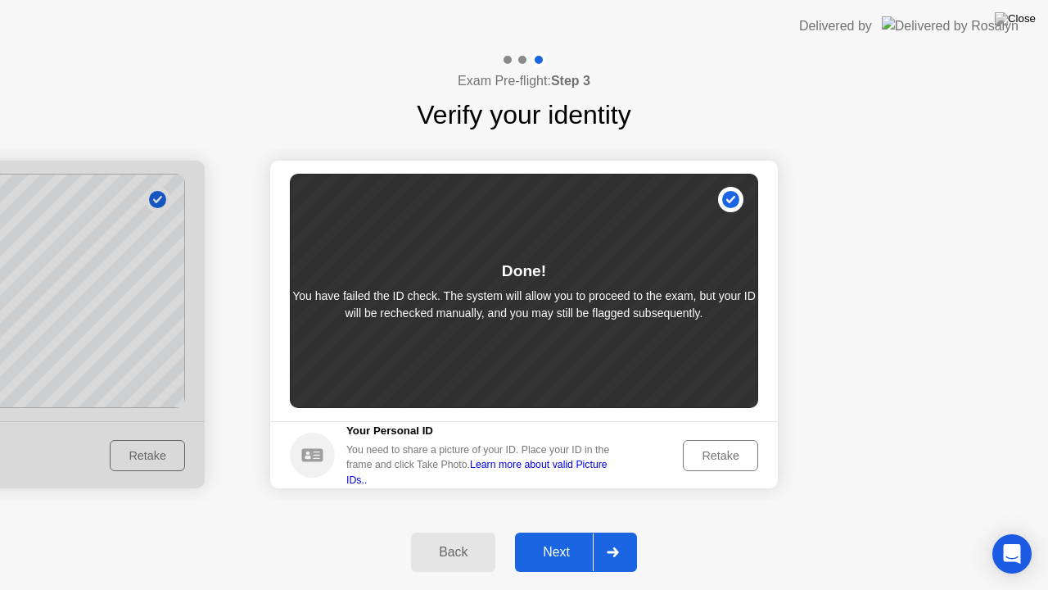
click at [554, 532] on div "Next" at bounding box center [556, 552] width 73 height 15
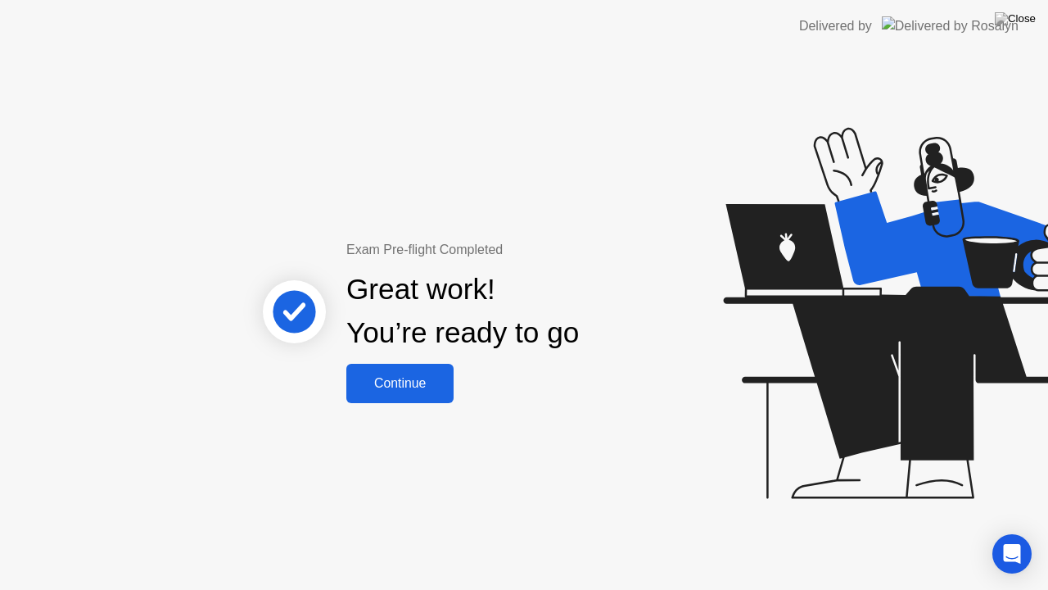
click at [396, 382] on div "Continue" at bounding box center [399, 383] width 97 height 15
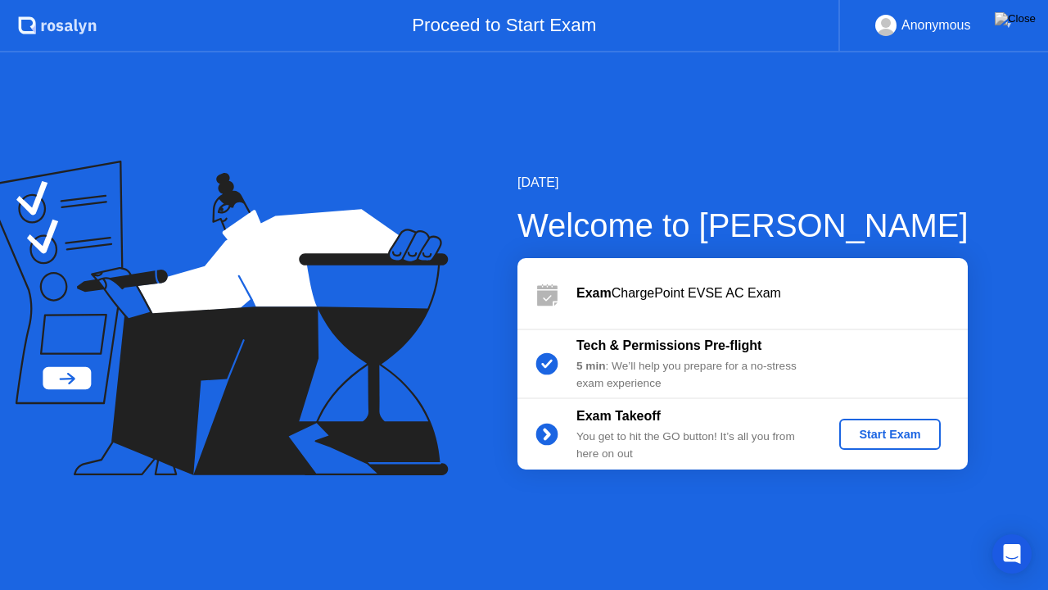
click at [880, 430] on div "Start Exam" at bounding box center [890, 434] width 88 height 13
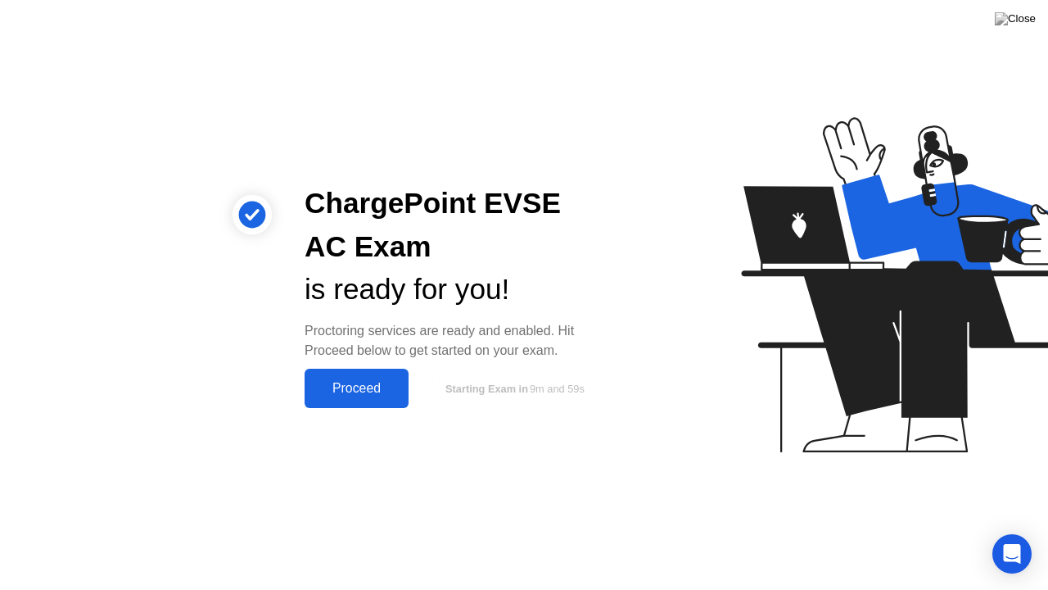
click at [360, 390] on div "Proceed" at bounding box center [357, 388] width 94 height 15
